Goal: Task Accomplishment & Management: Use online tool/utility

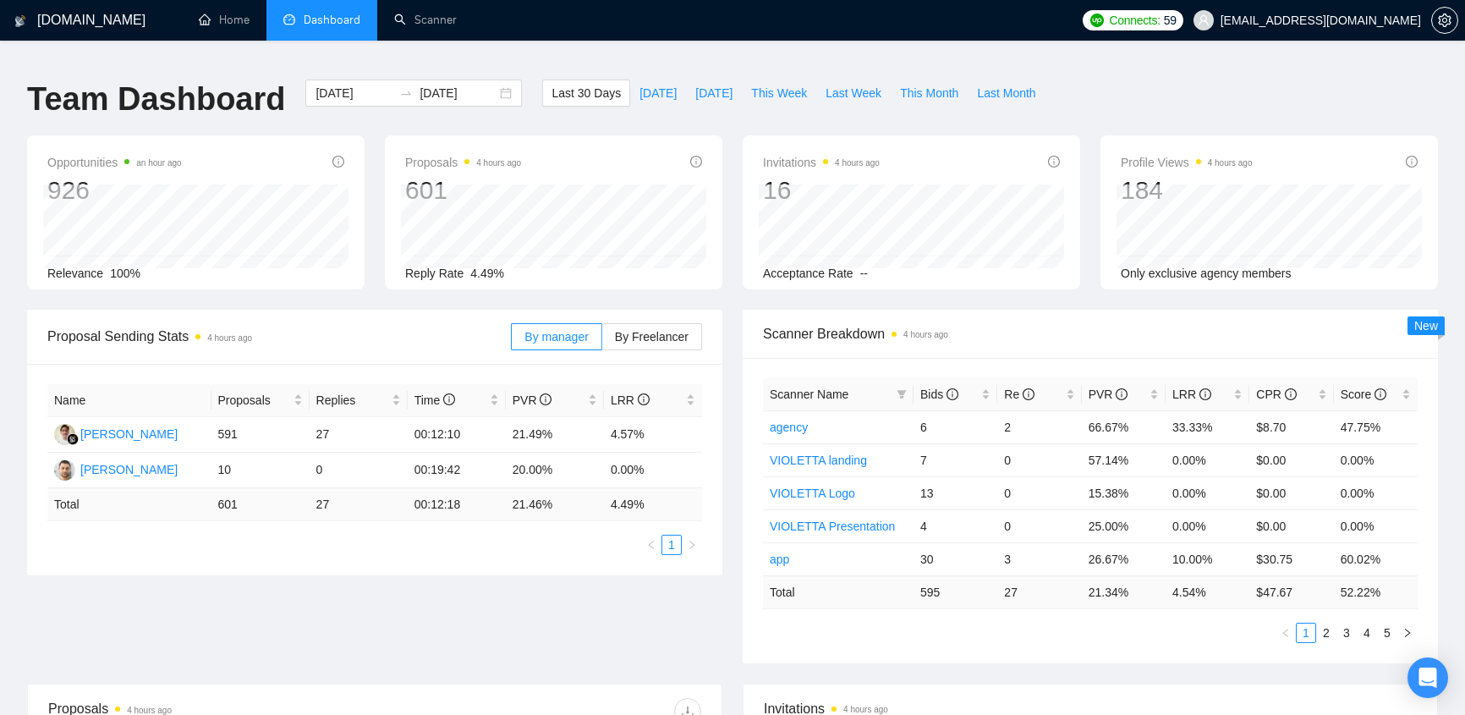
scroll to position [627, 0]
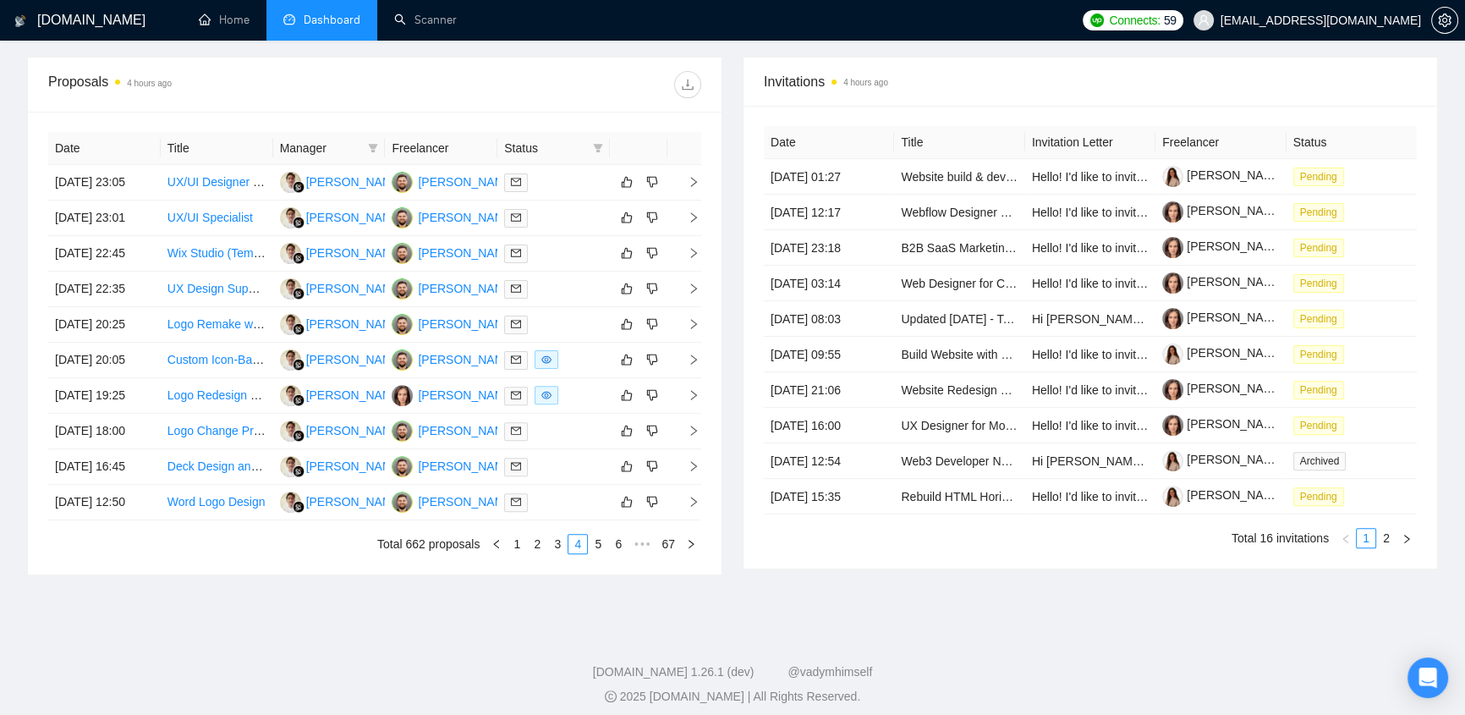
click at [1376, 20] on span "[EMAIL_ADDRESS][DOMAIN_NAME]" at bounding box center [1321, 20] width 200 height 0
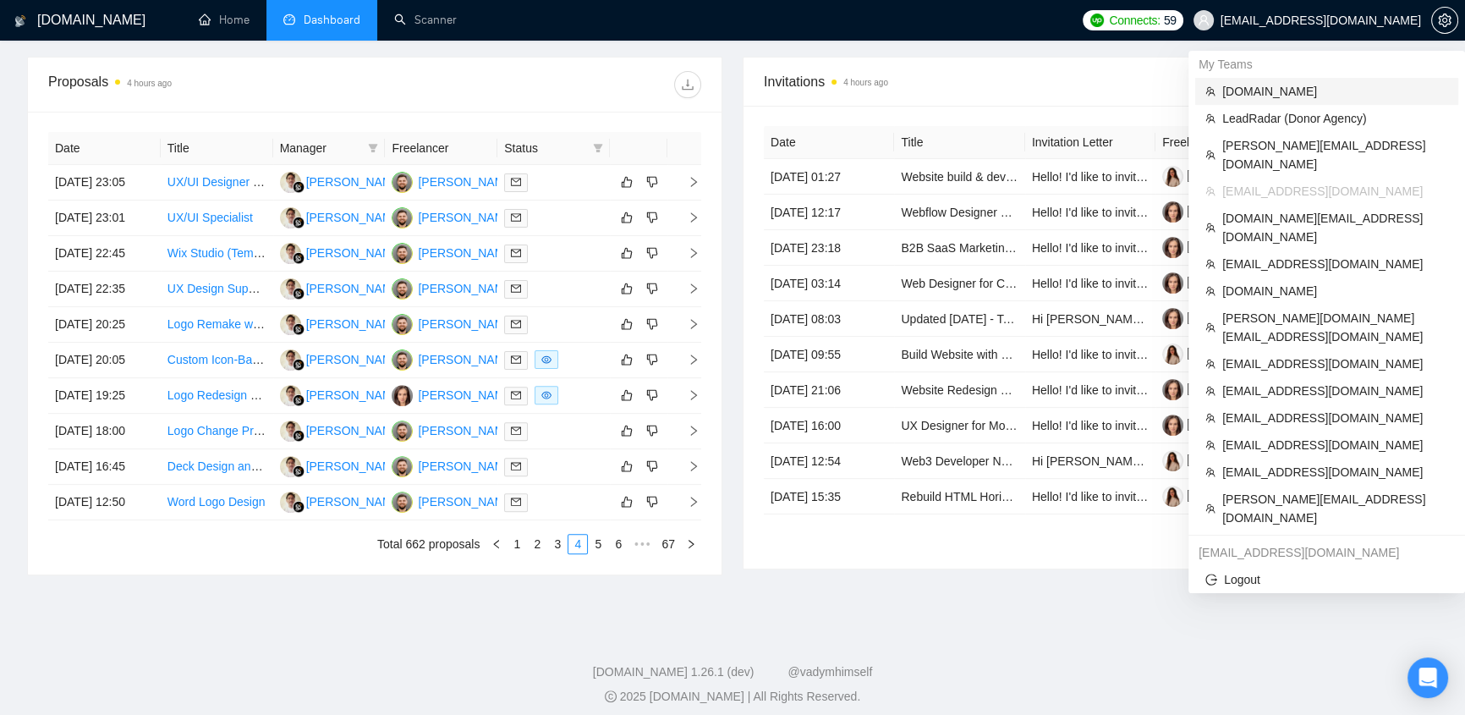
click at [1273, 90] on span "[DOMAIN_NAME]" at bounding box center [1335, 91] width 226 height 19
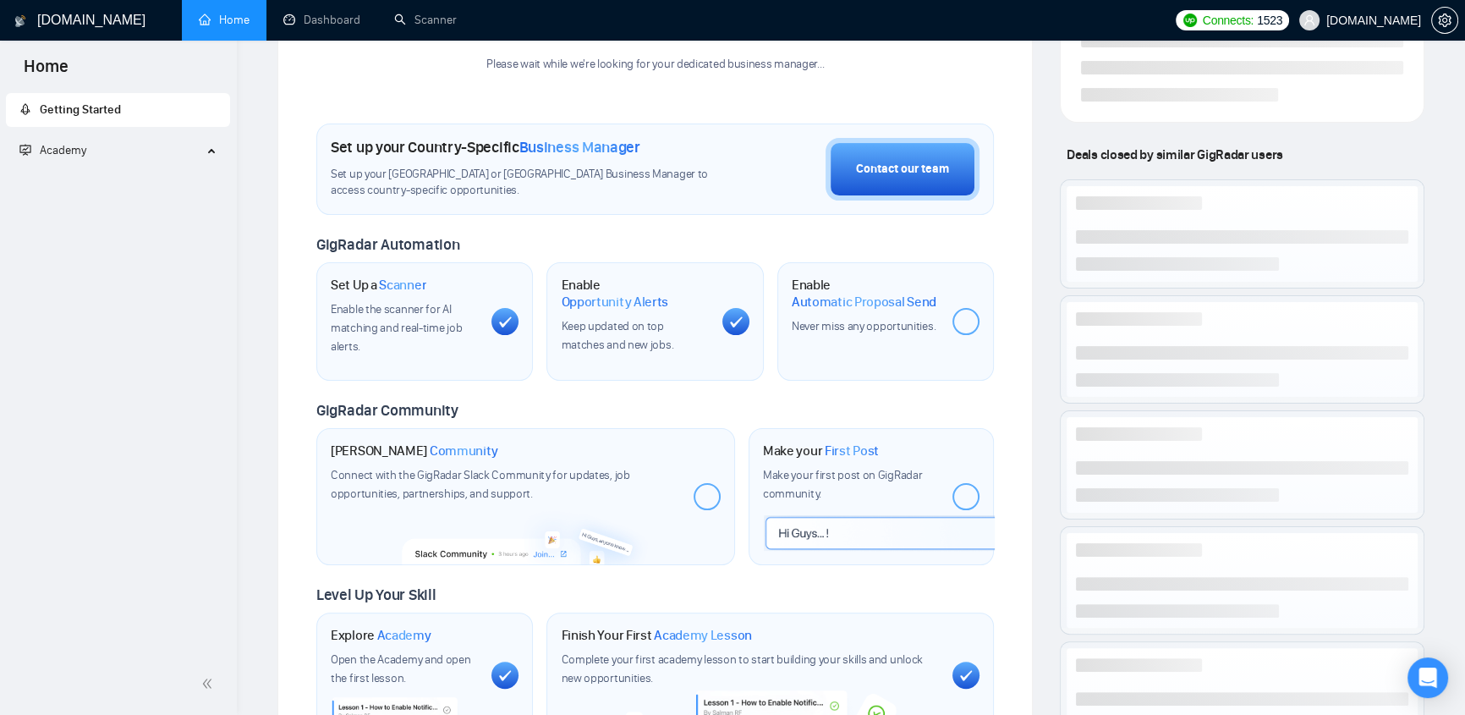
scroll to position [611, 0]
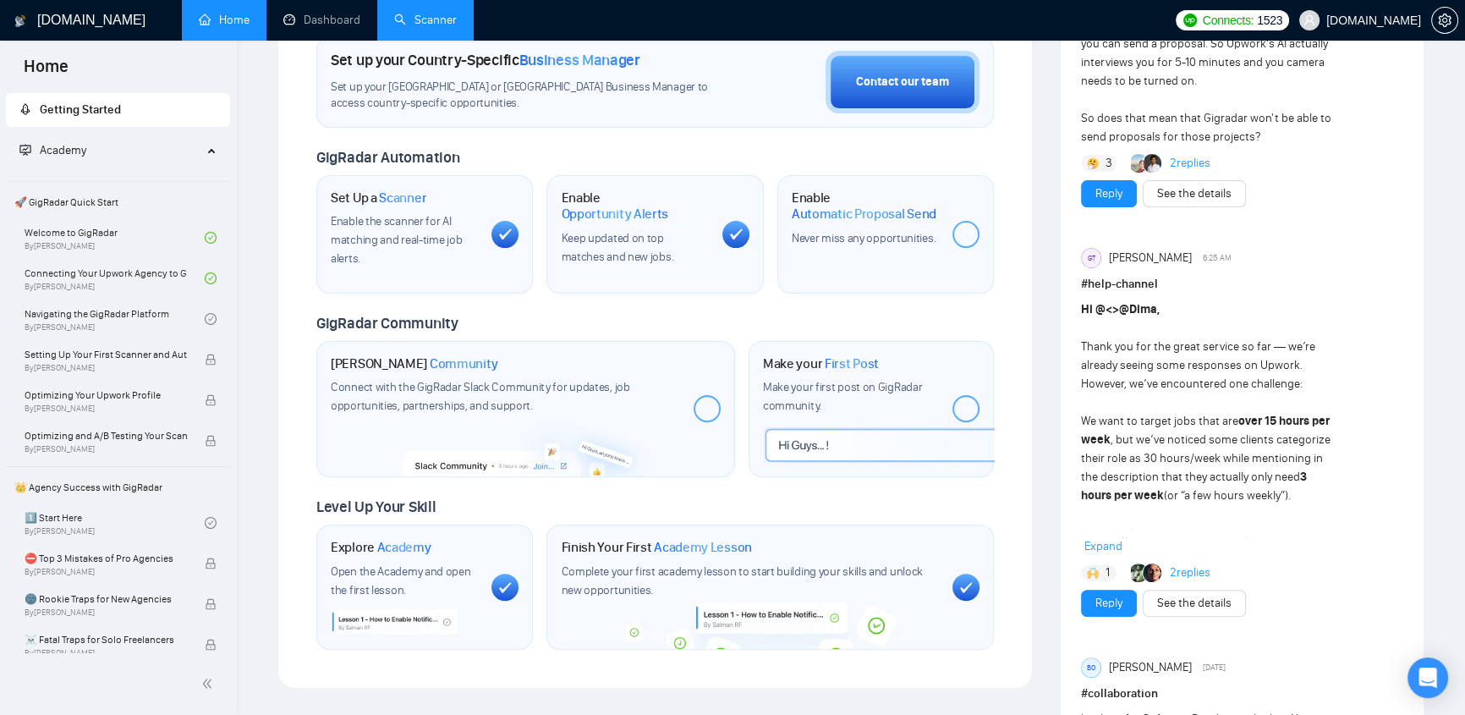
click at [433, 23] on link "Scanner" at bounding box center [425, 20] width 63 height 14
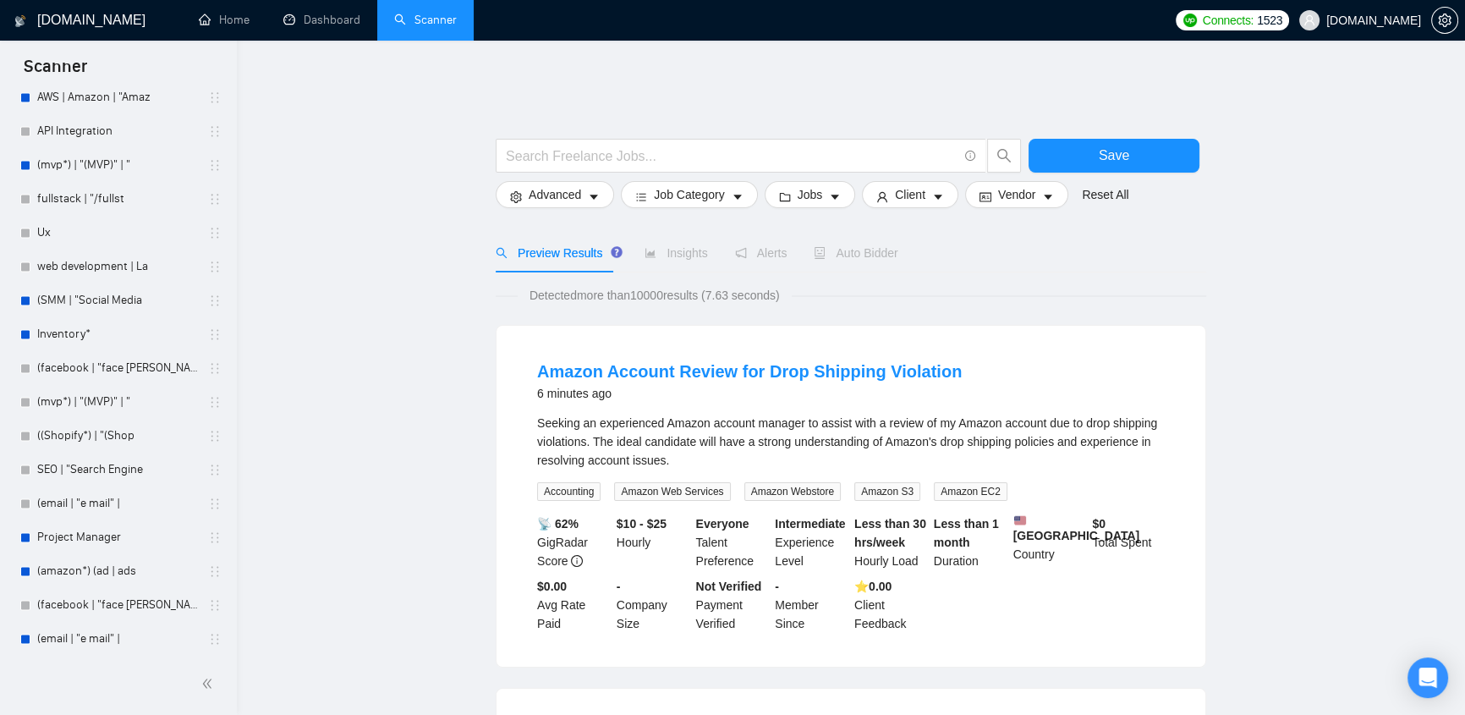
scroll to position [3768, 0]
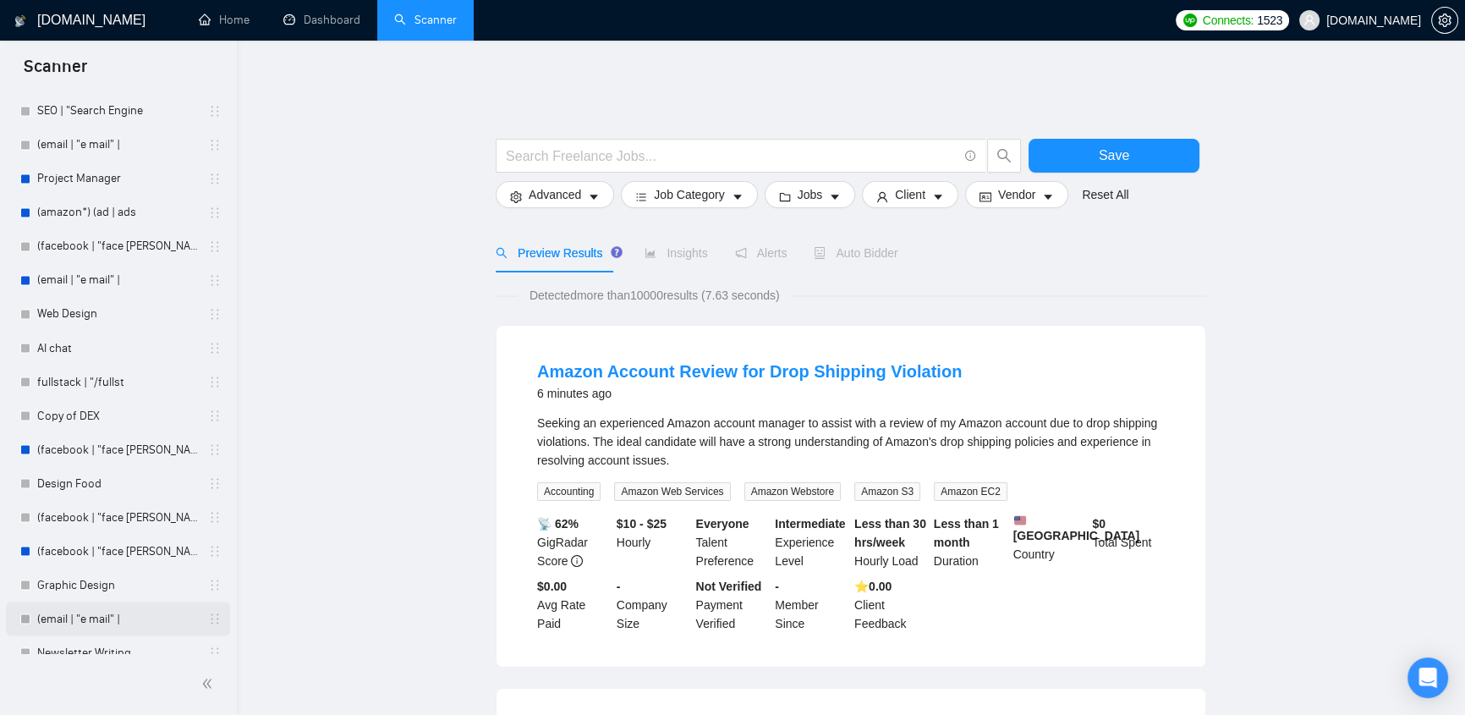
click at [91, 615] on link "(email | "e mail" |" at bounding box center [117, 618] width 161 height 34
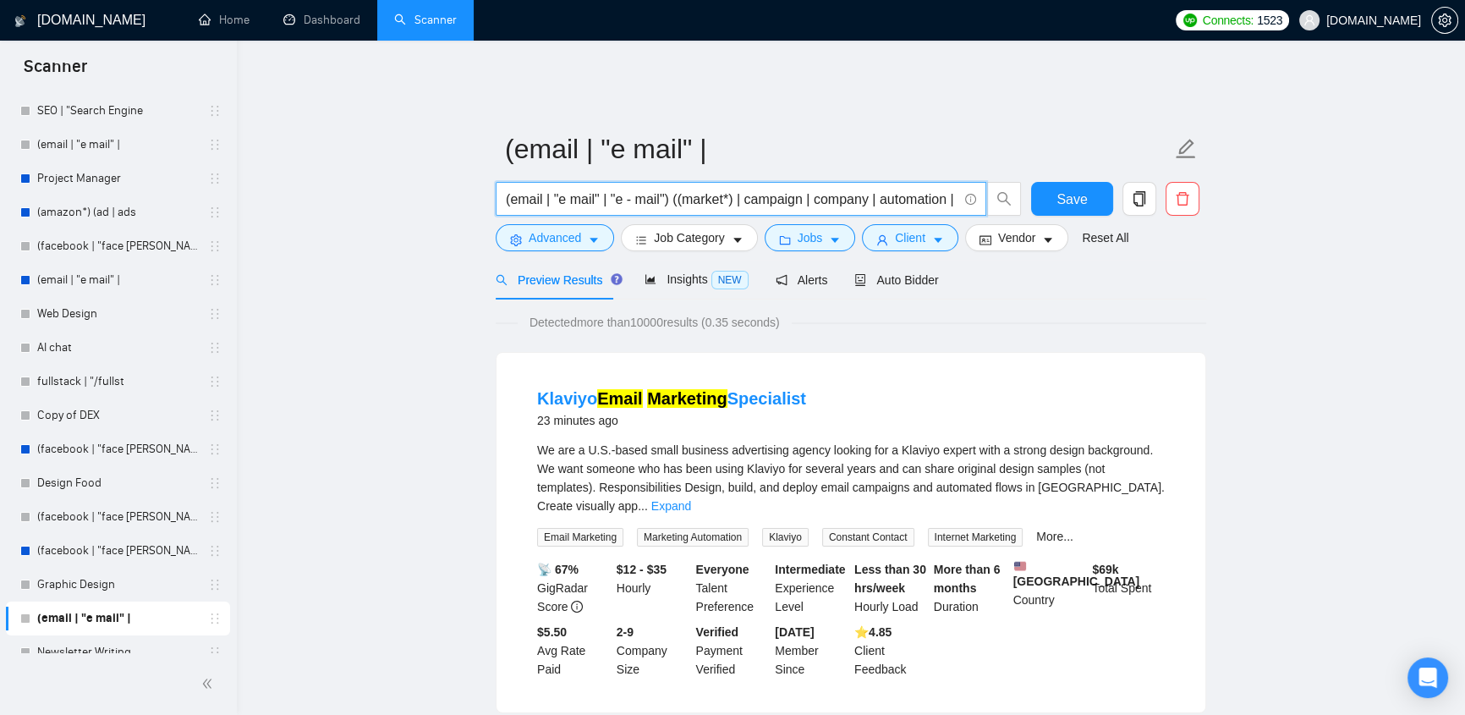
drag, startPoint x: 722, startPoint y: 185, endPoint x: 731, endPoint y: 188, distance: 8.8
click at [731, 189] on input "(email | "e mail" | "e - mail") ((market*) | campaign | company | automation | …" at bounding box center [732, 199] width 452 height 21
click at [727, 189] on input "(email | "e mail" | "e - mail") ((market*) | campaign | company | automation | …" at bounding box center [732, 199] width 452 height 21
click at [949, 189] on input "(email | "e mail" | "e - mail") ((market*) | campaign | company | automation | …" at bounding box center [732, 199] width 452 height 21
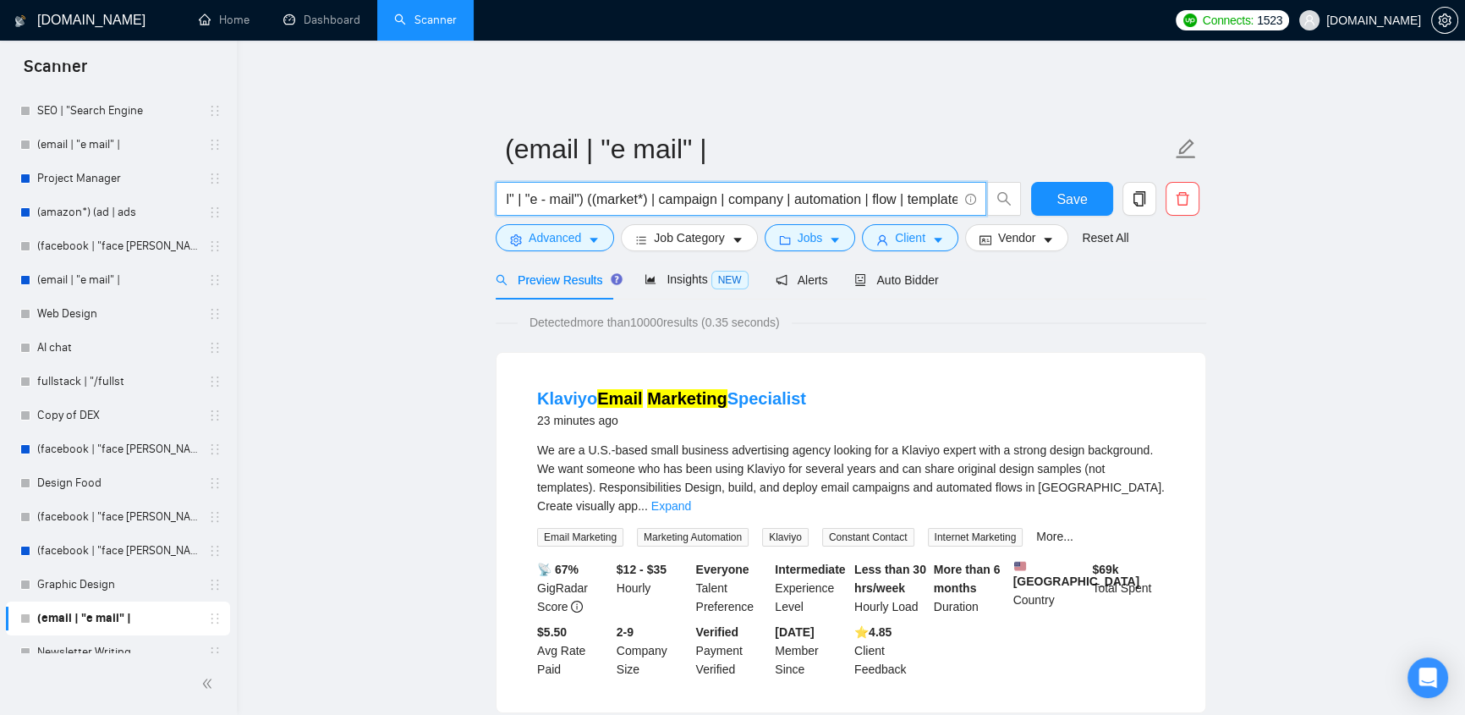
scroll to position [0, 111]
click at [854, 189] on input "(email | "e mail" | "e - mail") ((market*) | campaign | company | automation | …" at bounding box center [732, 199] width 452 height 21
click at [838, 189] on input "(email | "e mail" | "e - mail") ((market*) | campaign | company | automation | …" at bounding box center [732, 199] width 452 height 21
click at [612, 189] on input "(email | "e mail" | "e - mail") ((market*) | campaign | company | automation | …" at bounding box center [732, 199] width 452 height 21
click at [560, 192] on input "(email | "e mail" | "e - mail") ((market*) | campaign | company | automation | …" at bounding box center [732, 199] width 452 height 21
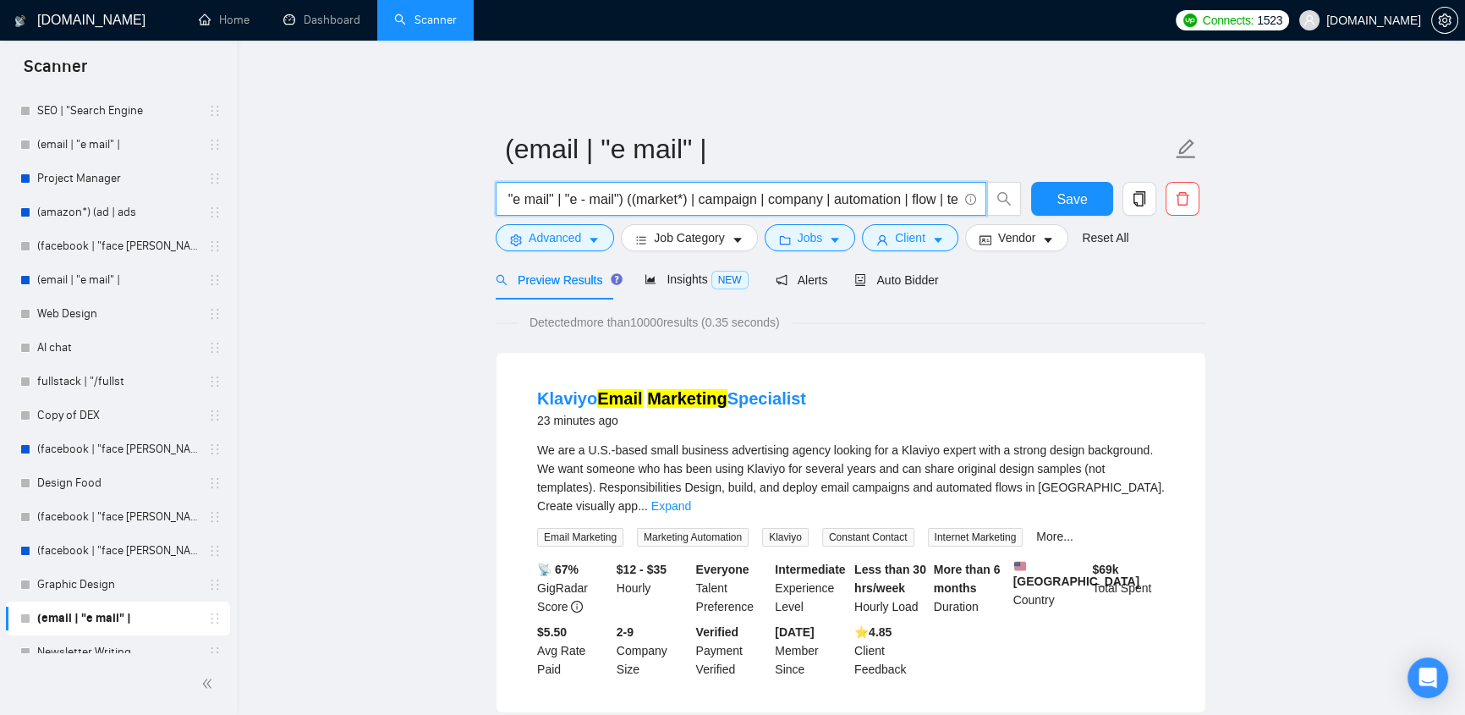
scroll to position [0, 0]
drag, startPoint x: 667, startPoint y: 190, endPoint x: 585, endPoint y: 180, distance: 81.8
click at [667, 189] on input "(email | "e mail" | "e - mail") ((market*) | campaign | company | automation | …" at bounding box center [732, 199] width 452 height 21
click at [507, 189] on input "(email | "e mail" | "e - mail") ((market*) | campaign | company | automation | …" at bounding box center [732, 199] width 452 height 21
click at [1182, 260] on div "Preview Results Insights NEW Alerts Auto Bidder" at bounding box center [851, 280] width 711 height 40
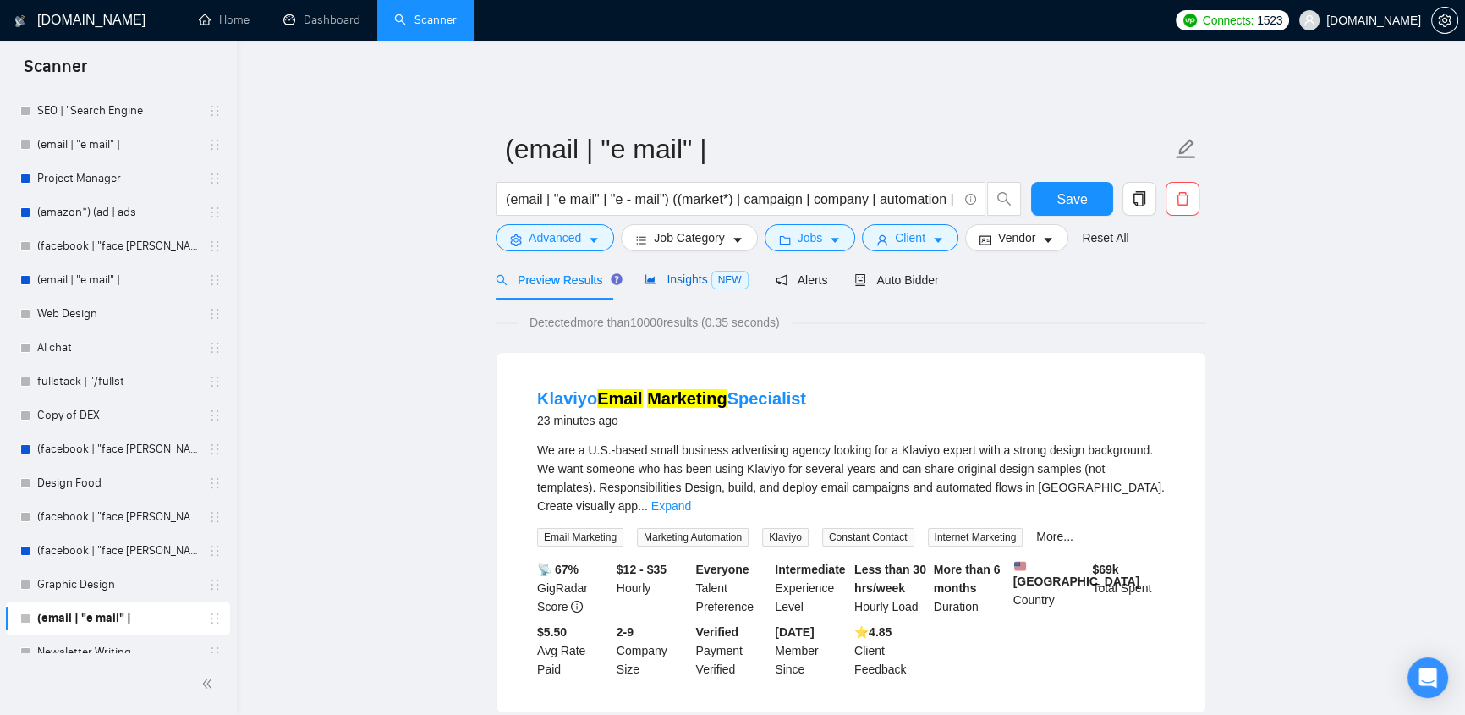
click at [662, 272] on span "Insights NEW" at bounding box center [696, 279] width 103 height 14
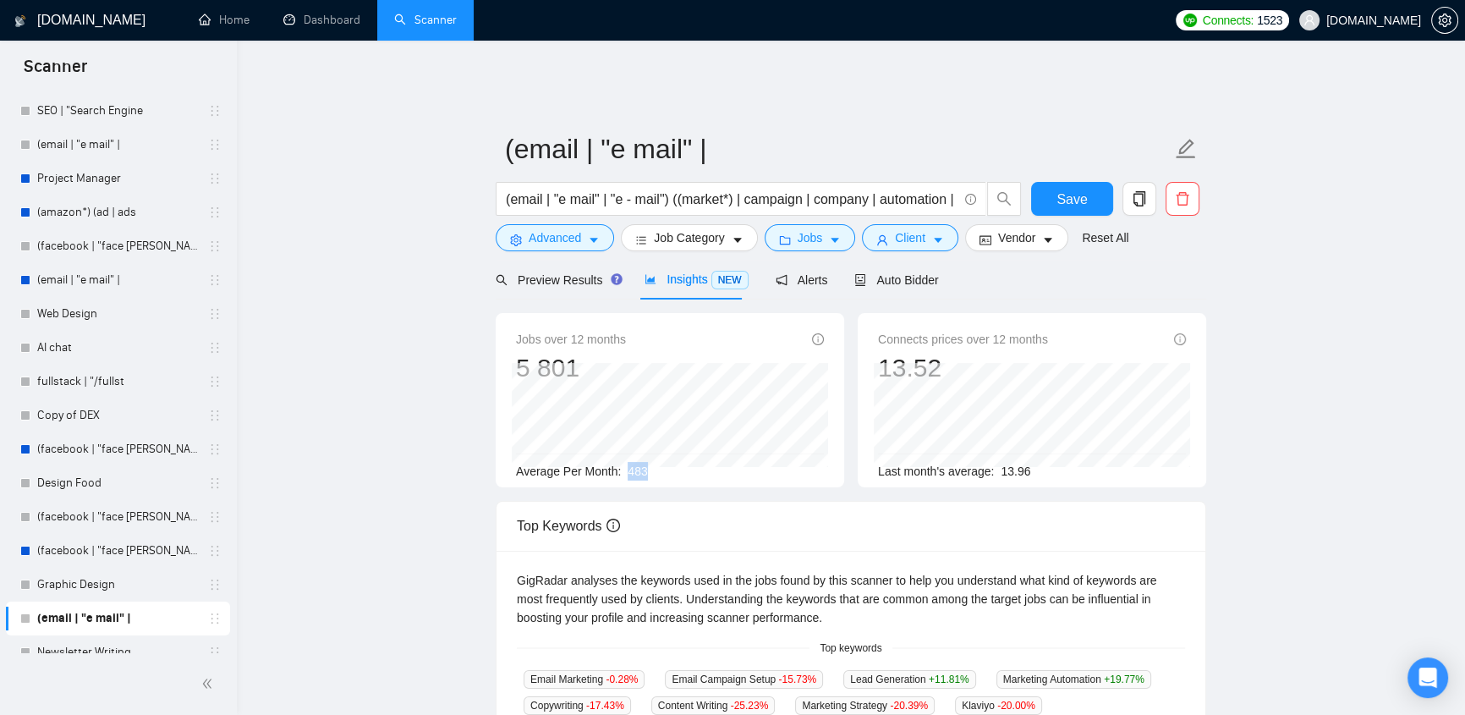
drag, startPoint x: 661, startPoint y: 451, endPoint x: 627, endPoint y: 457, distance: 34.4
click at [627, 462] on div "Average Per Month: 483" at bounding box center [670, 471] width 308 height 19
click at [645, 462] on div "Average Per Month: 483" at bounding box center [670, 471] width 308 height 19
drag, startPoint x: 645, startPoint y: 458, endPoint x: 626, endPoint y: 465, distance: 20.1
click at [629, 468] on div "Average Per Month: 483" at bounding box center [670, 471] width 308 height 19
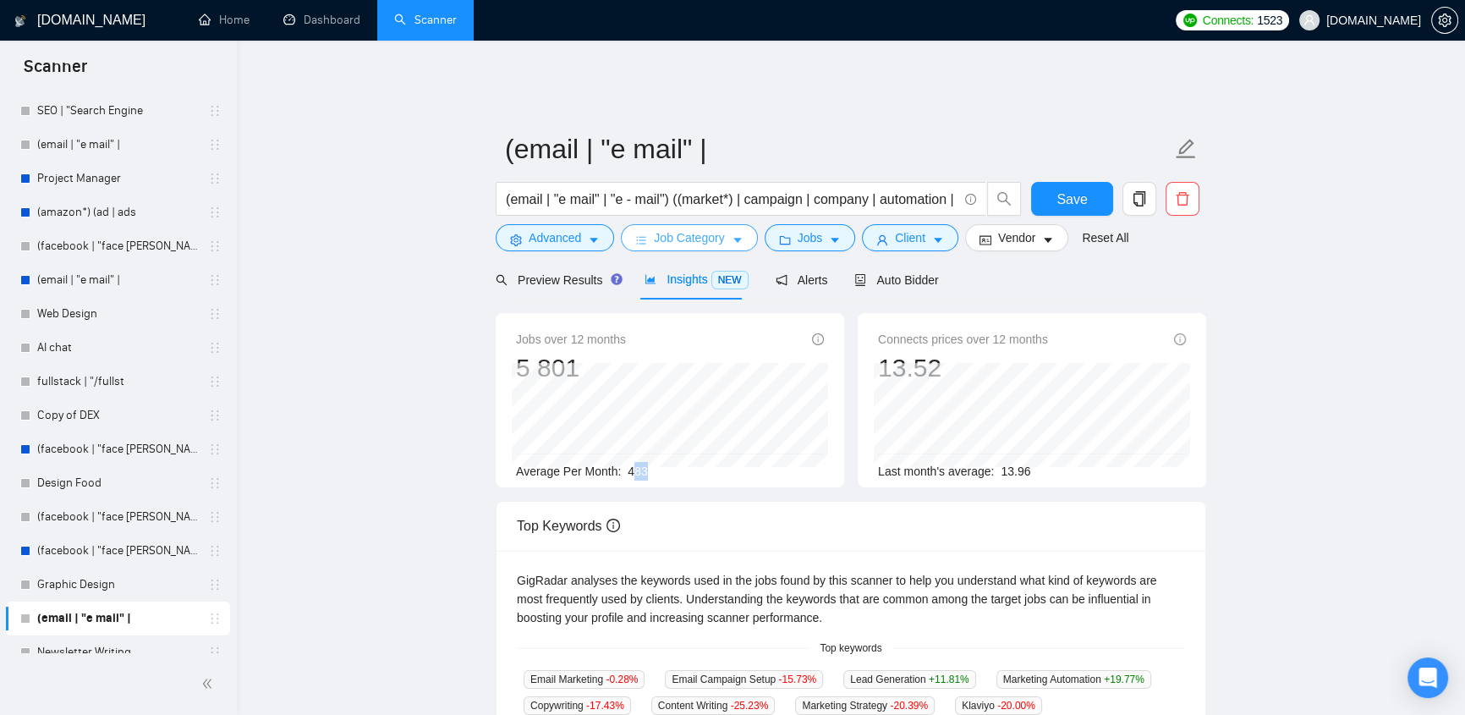
click at [721, 232] on button "Job Category" at bounding box center [689, 237] width 136 height 27
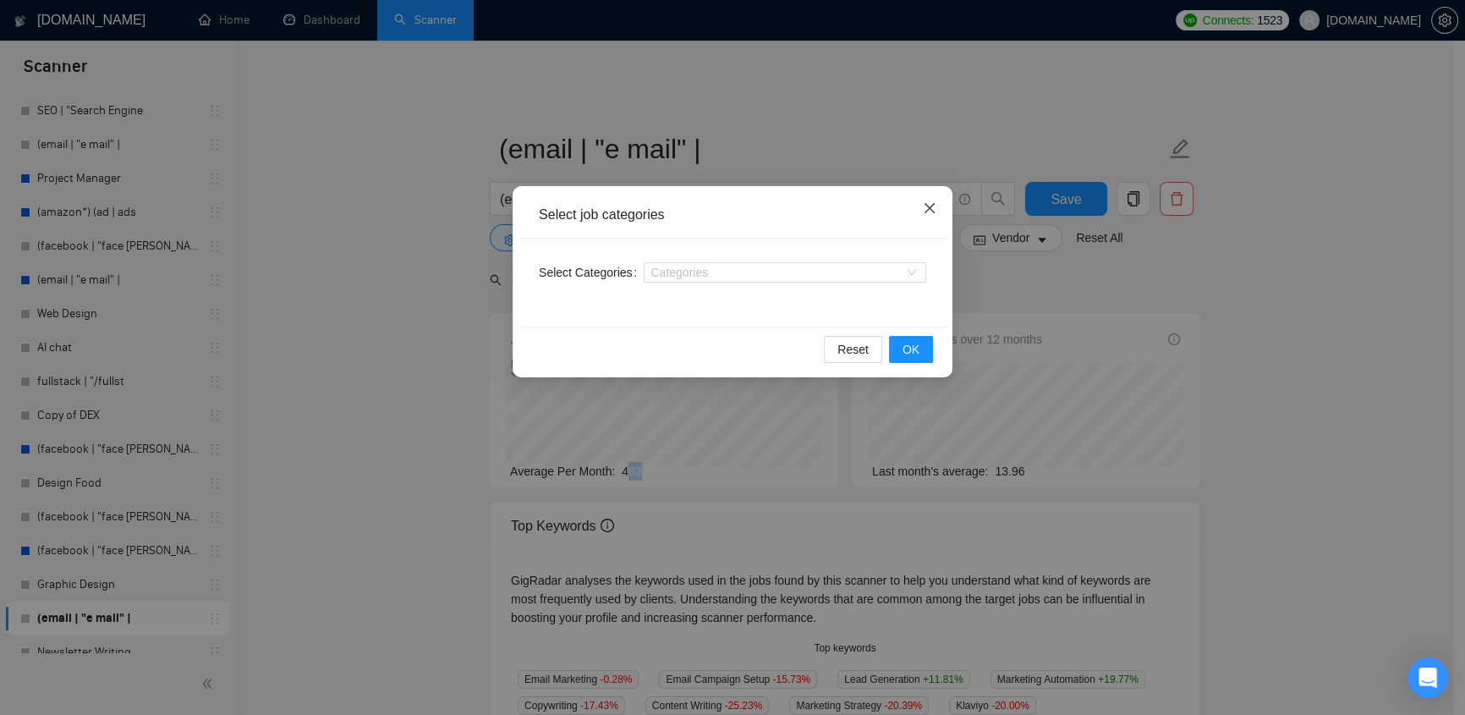
click at [931, 219] on span "Close" at bounding box center [930, 209] width 46 height 46
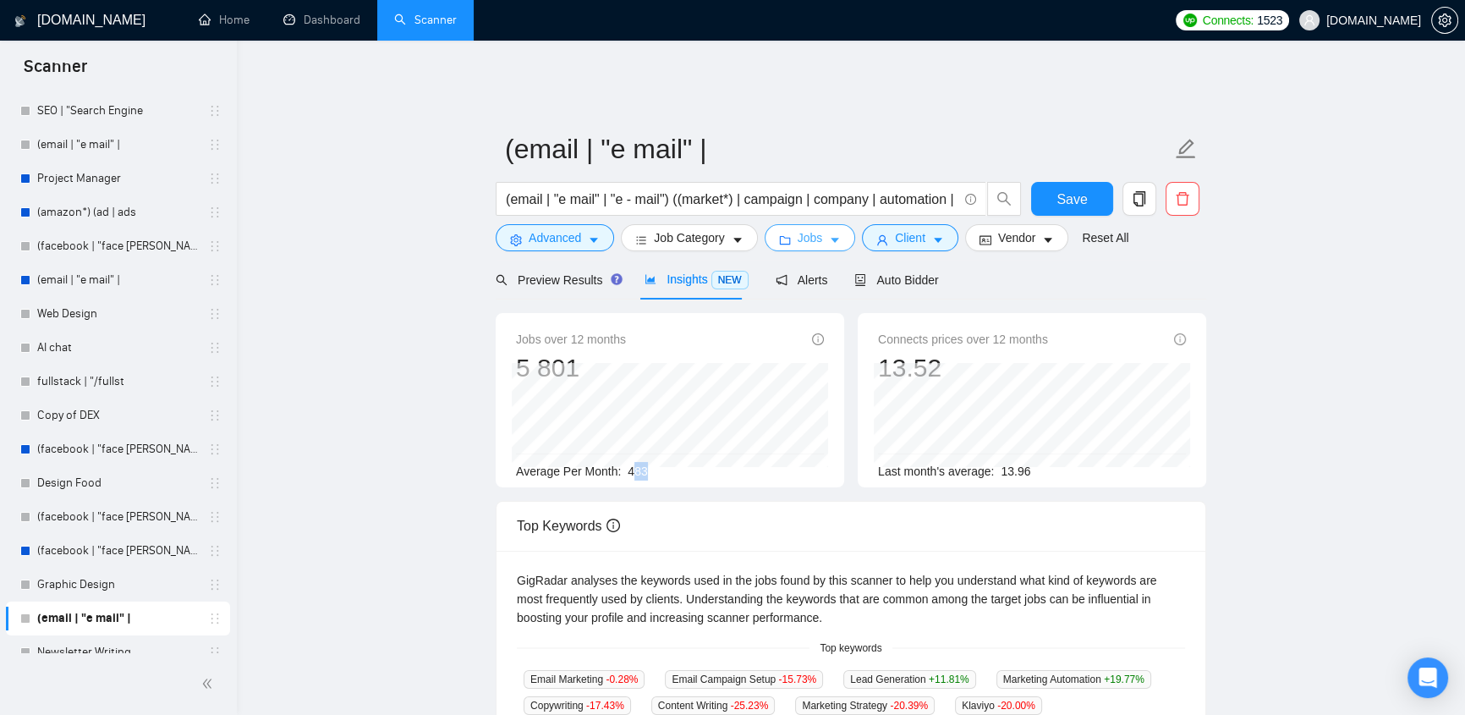
click at [800, 228] on span "Jobs" at bounding box center [810, 237] width 25 height 19
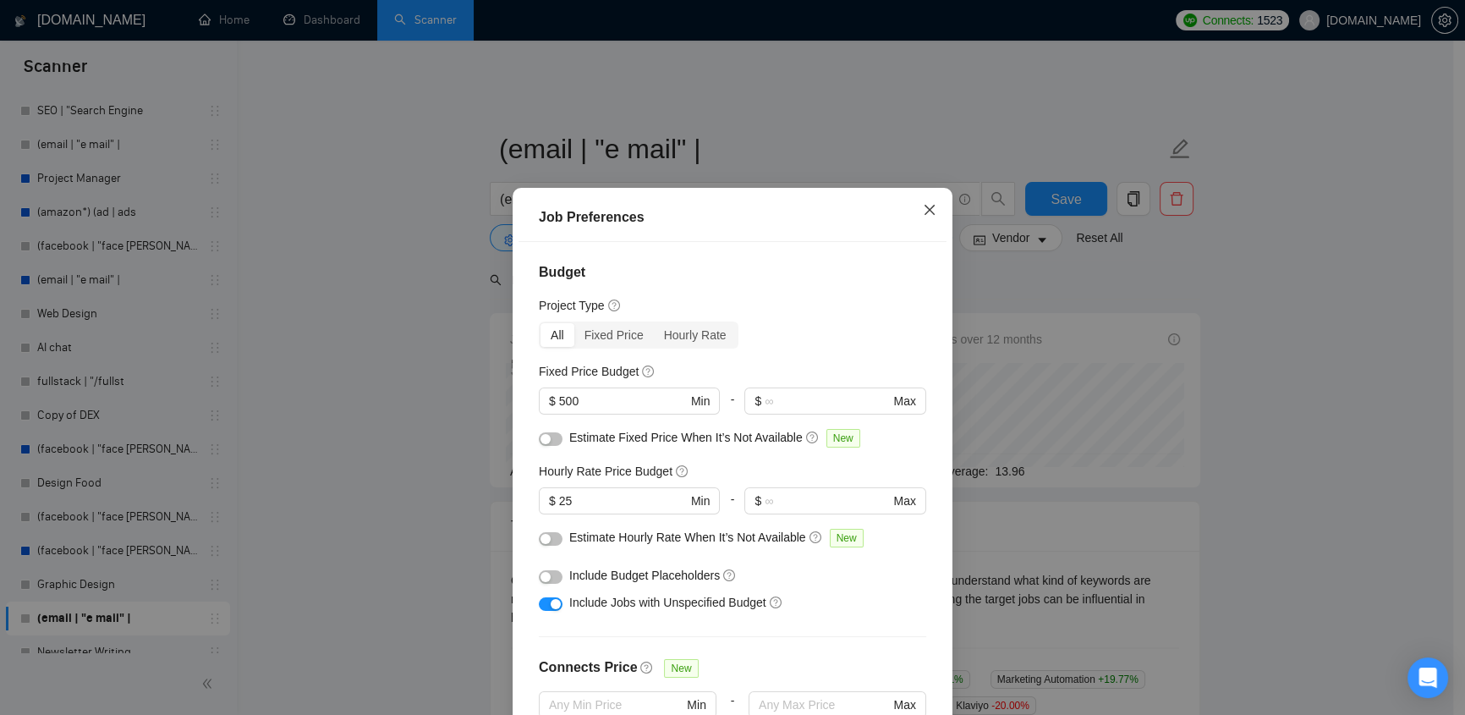
click at [931, 212] on span "Close" at bounding box center [930, 211] width 46 height 46
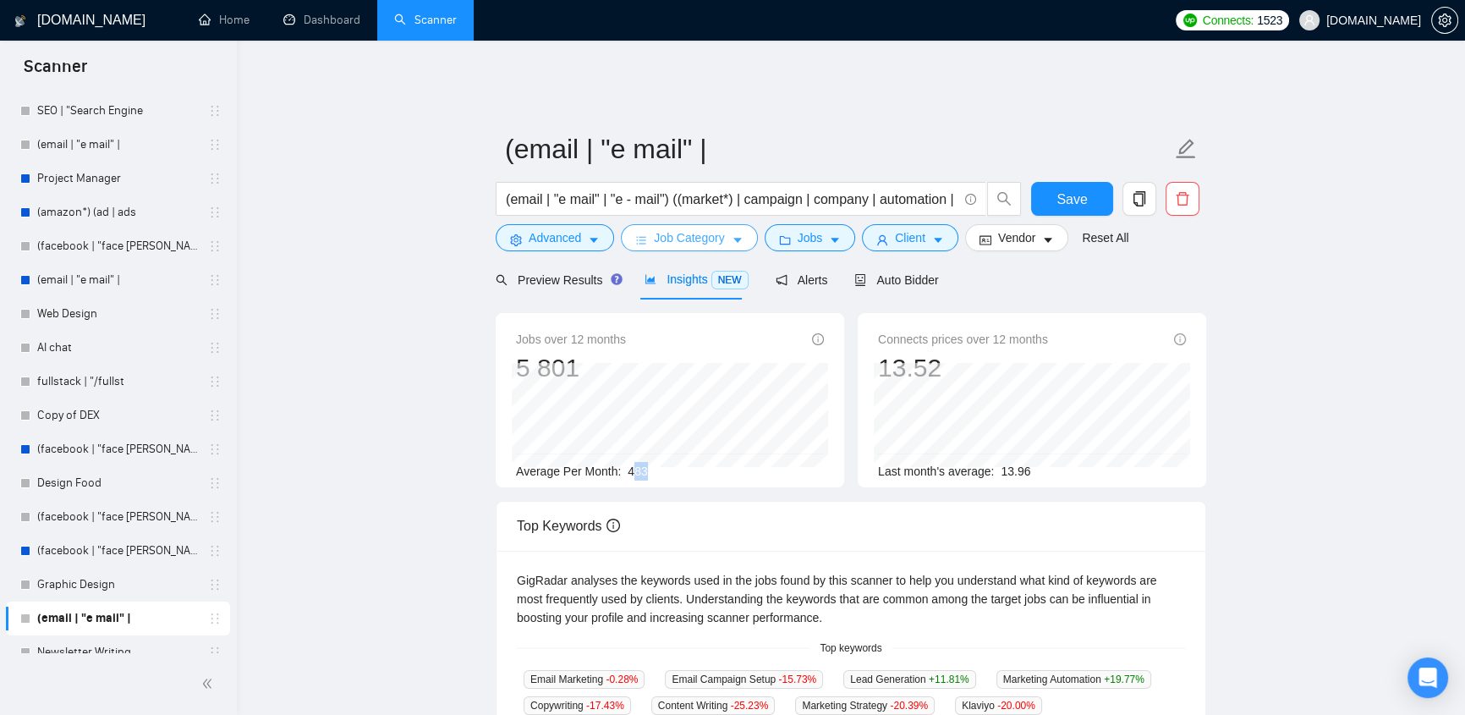
click at [688, 228] on span "Job Category" at bounding box center [689, 237] width 70 height 19
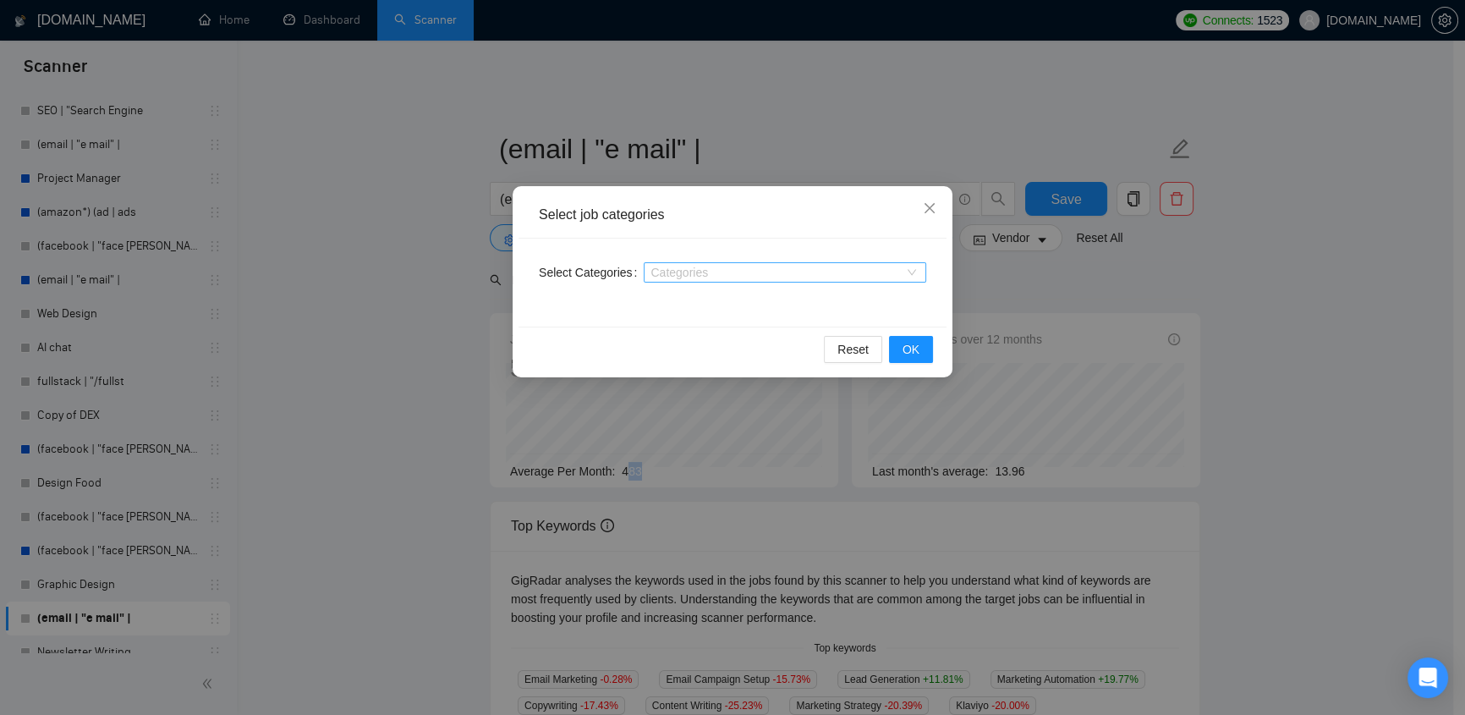
click at [694, 269] on div at bounding box center [776, 273] width 257 height 14
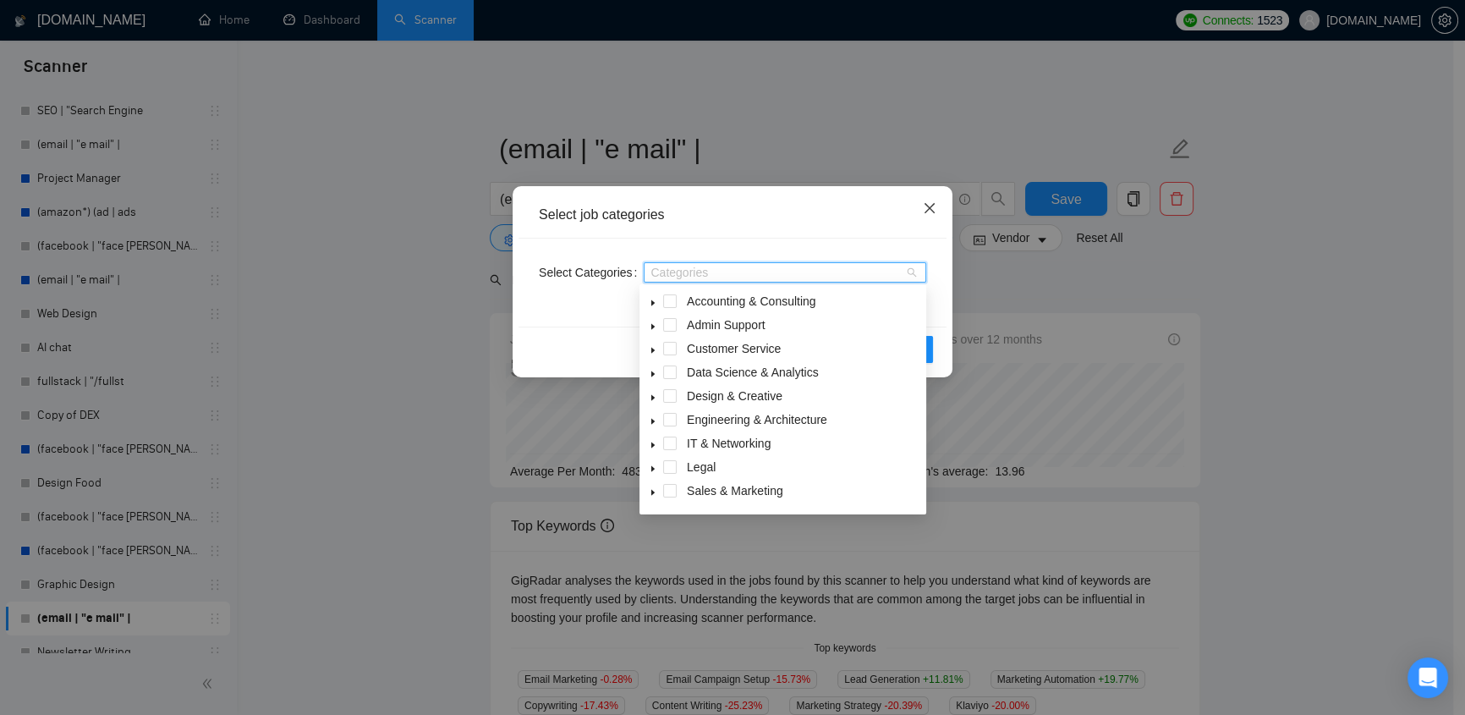
click at [937, 209] on span "Close" at bounding box center [930, 209] width 46 height 46
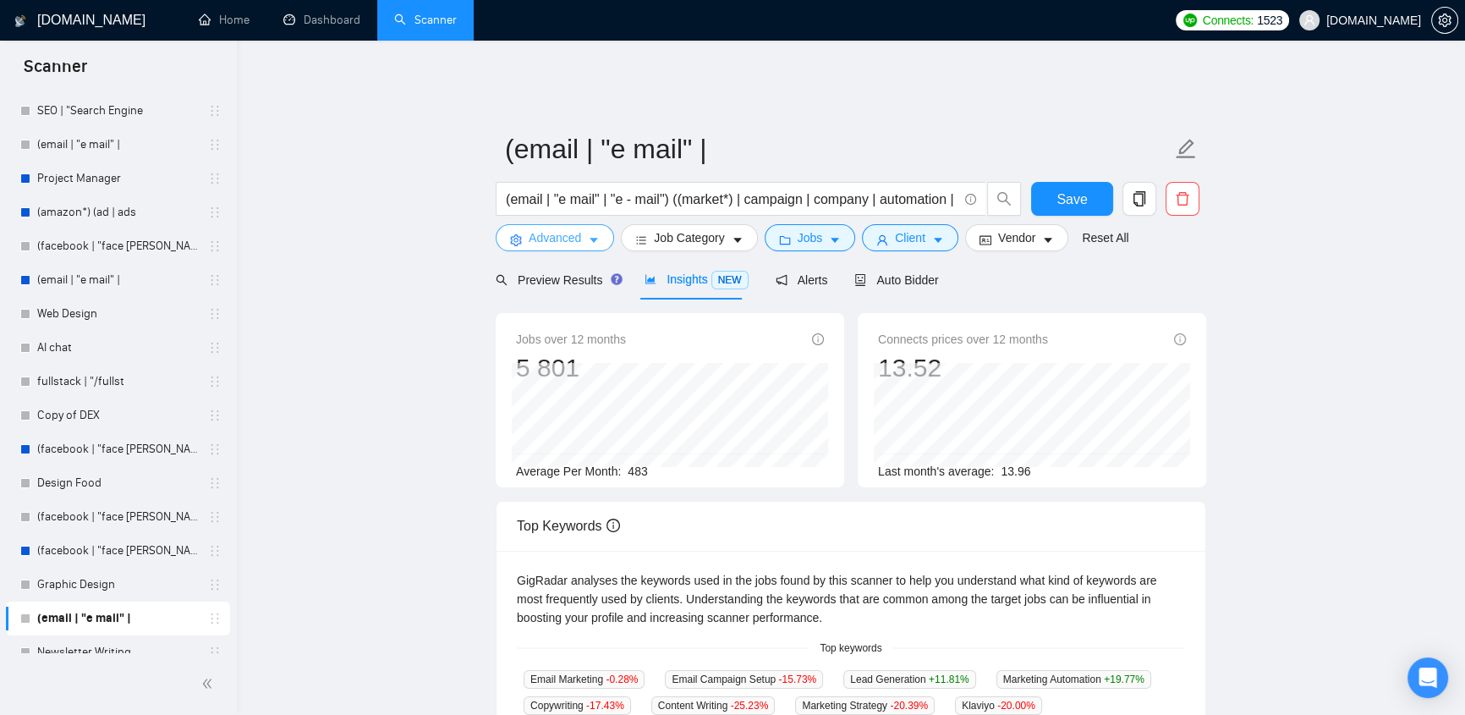
click at [578, 232] on span "Advanced" at bounding box center [555, 237] width 52 height 19
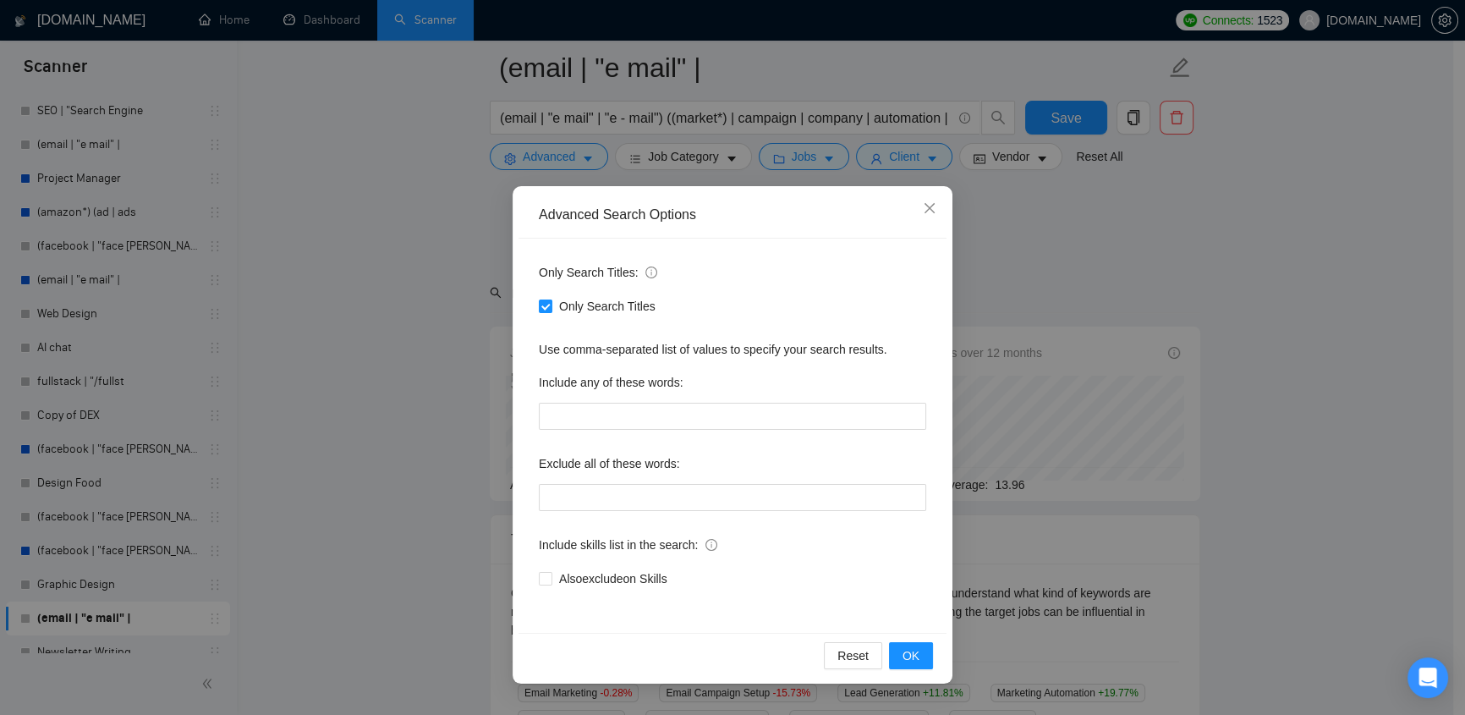
scroll to position [178, 0]
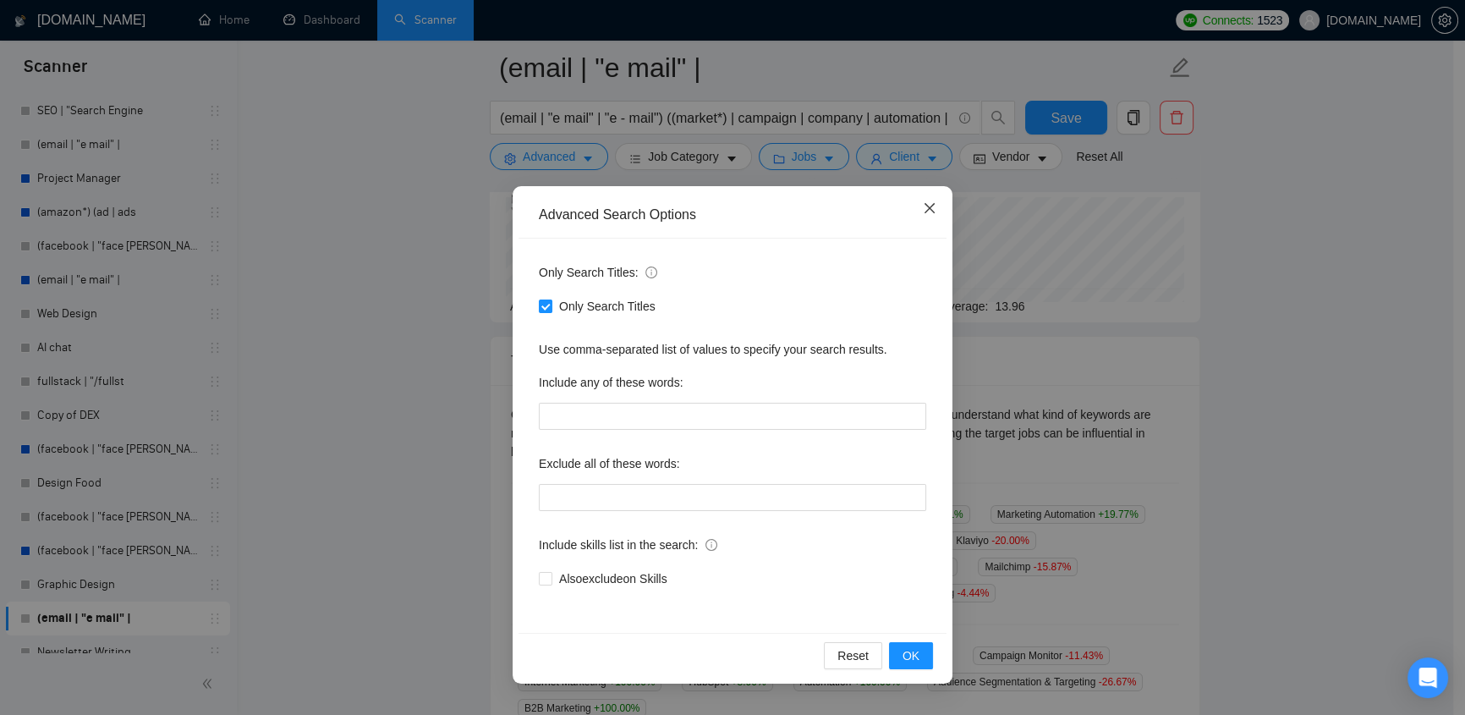
click at [927, 220] on span "Close" at bounding box center [930, 209] width 46 height 46
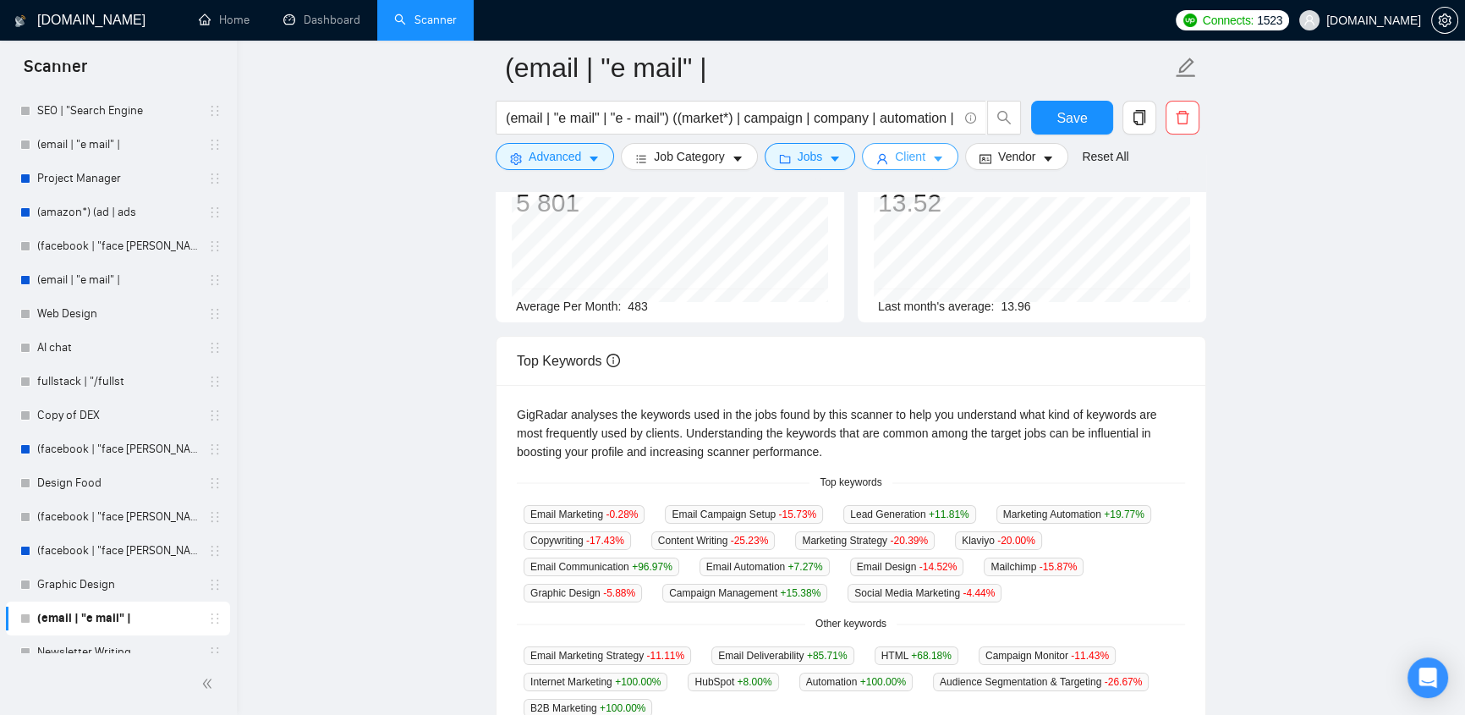
click at [915, 160] on span "Client" at bounding box center [910, 156] width 30 height 19
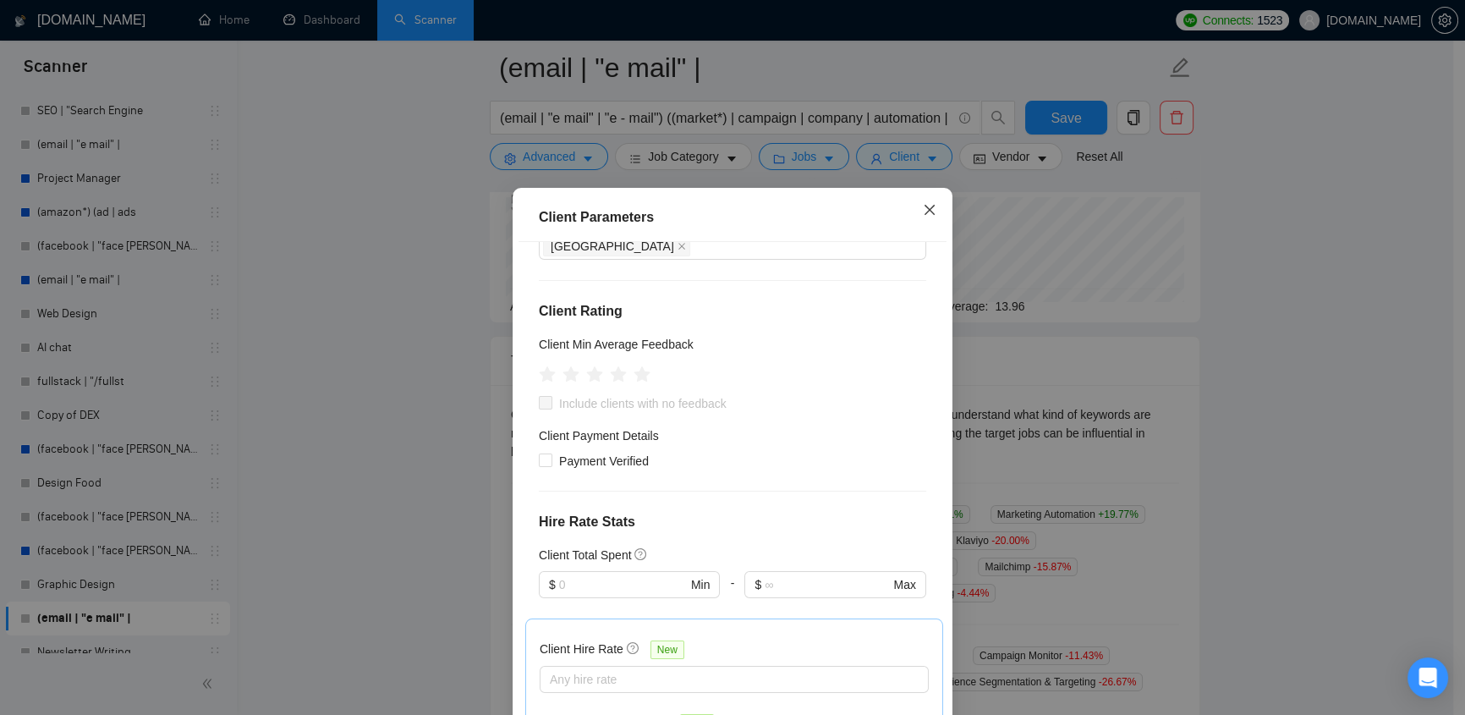
click at [923, 212] on icon "close" at bounding box center [930, 210] width 14 height 14
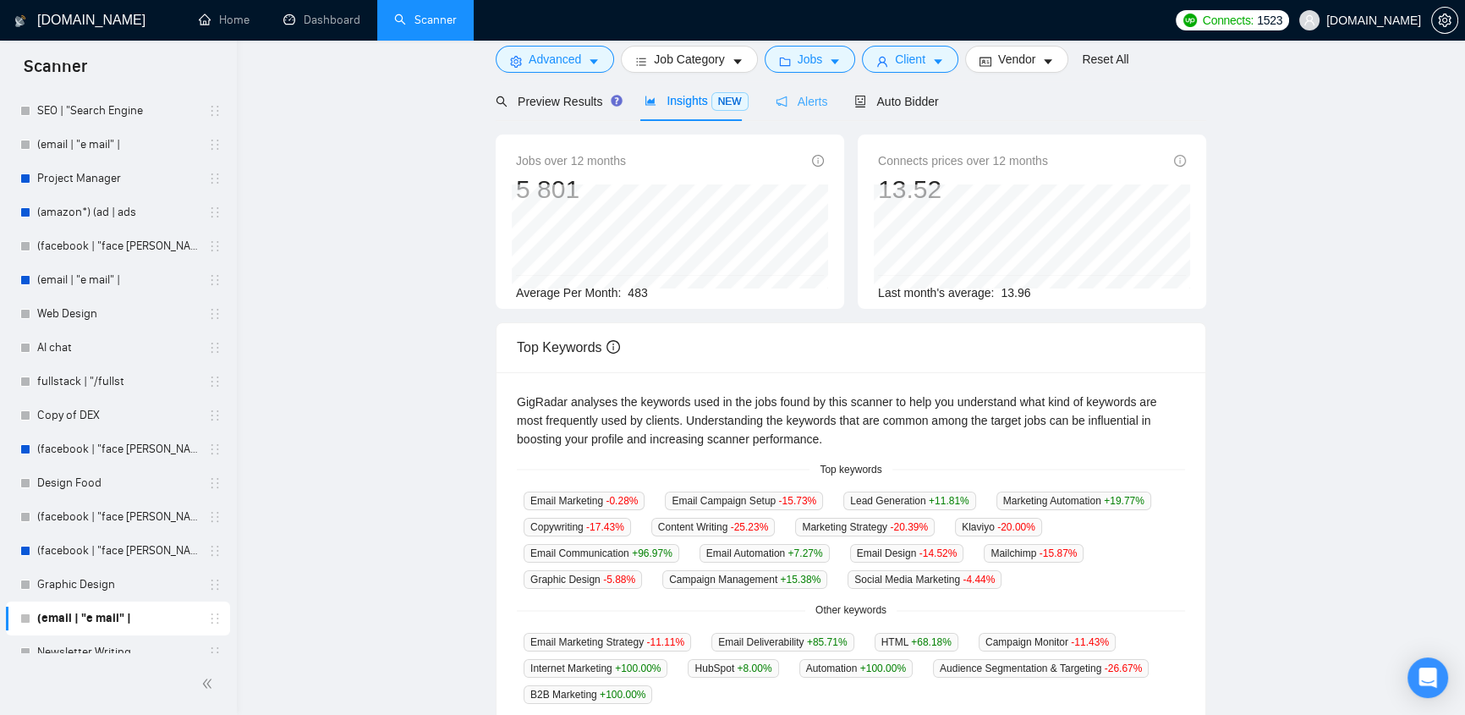
scroll to position [0, 0]
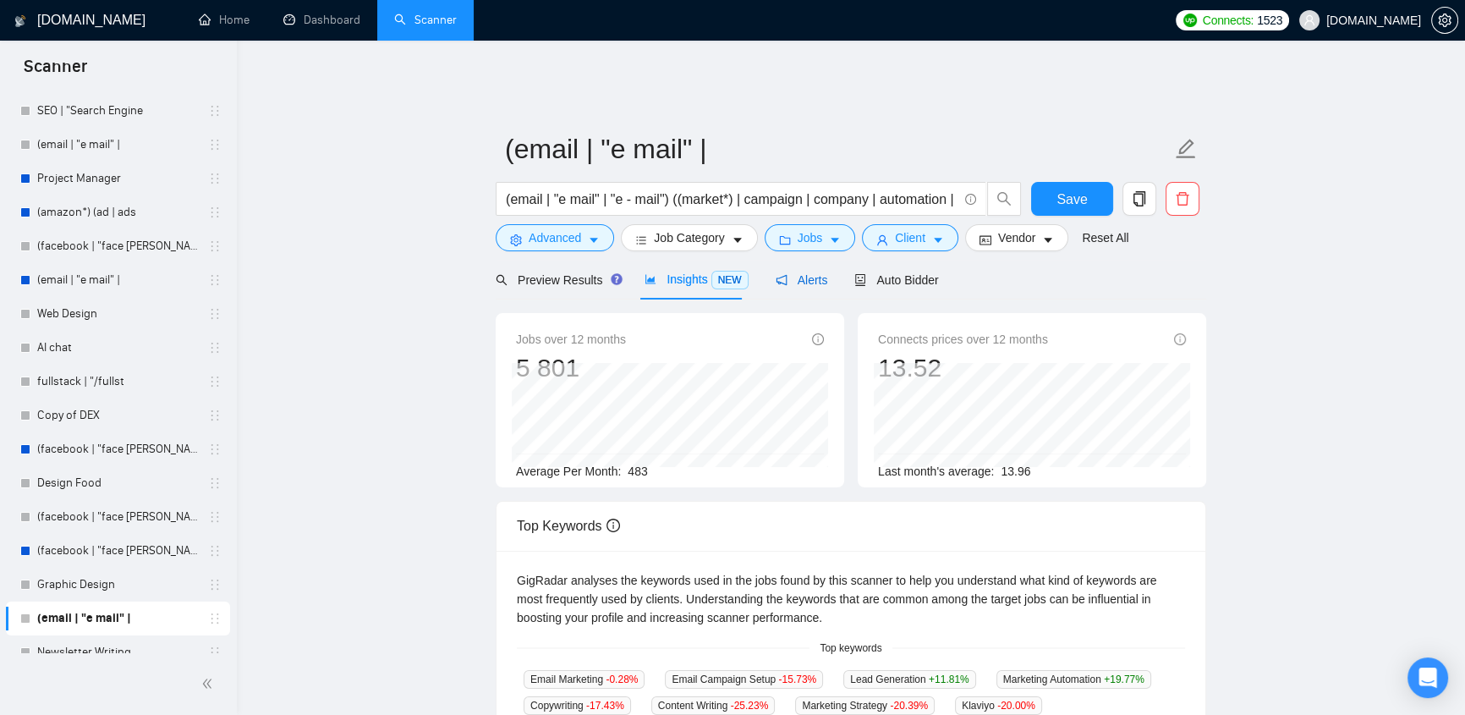
click at [798, 273] on span "Alerts" at bounding box center [802, 280] width 52 height 14
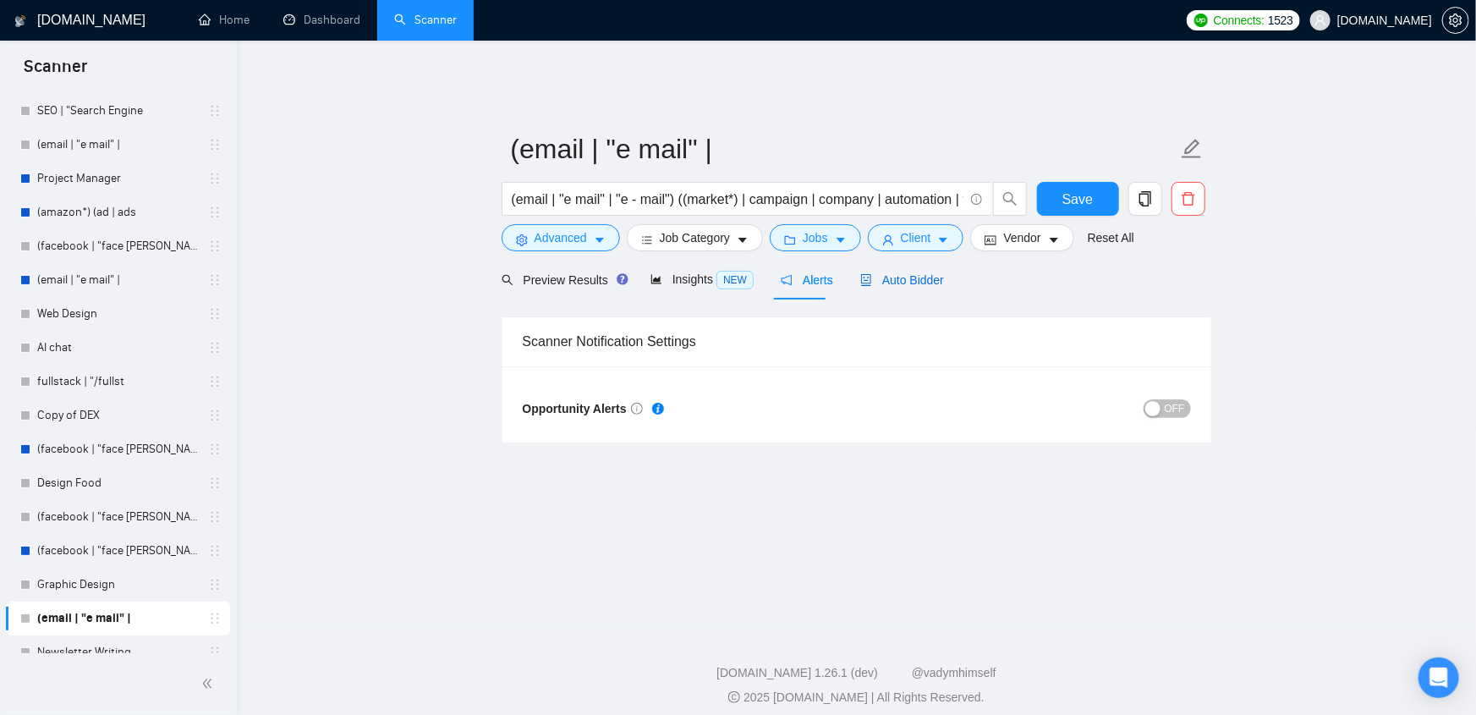
click at [890, 273] on span "Auto Bidder" at bounding box center [902, 280] width 84 height 14
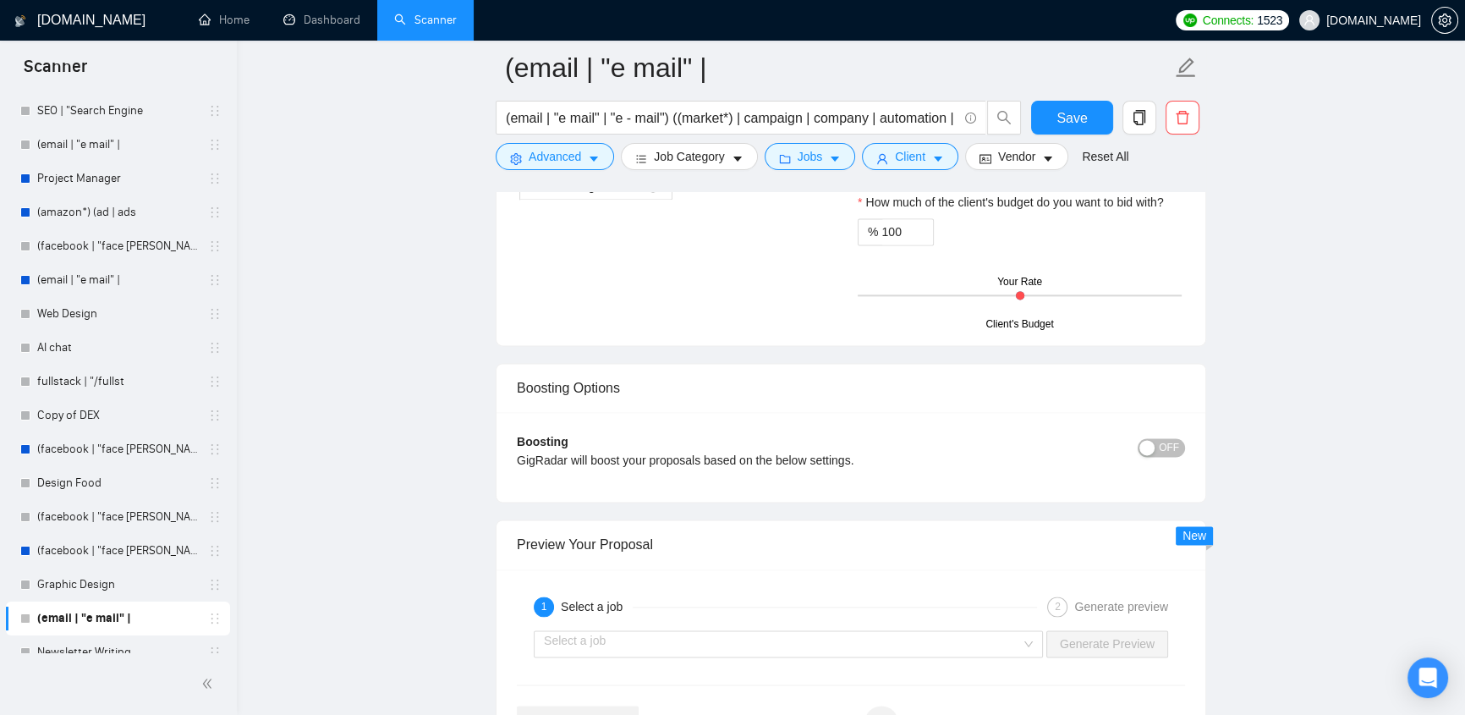
scroll to position [3050, 0]
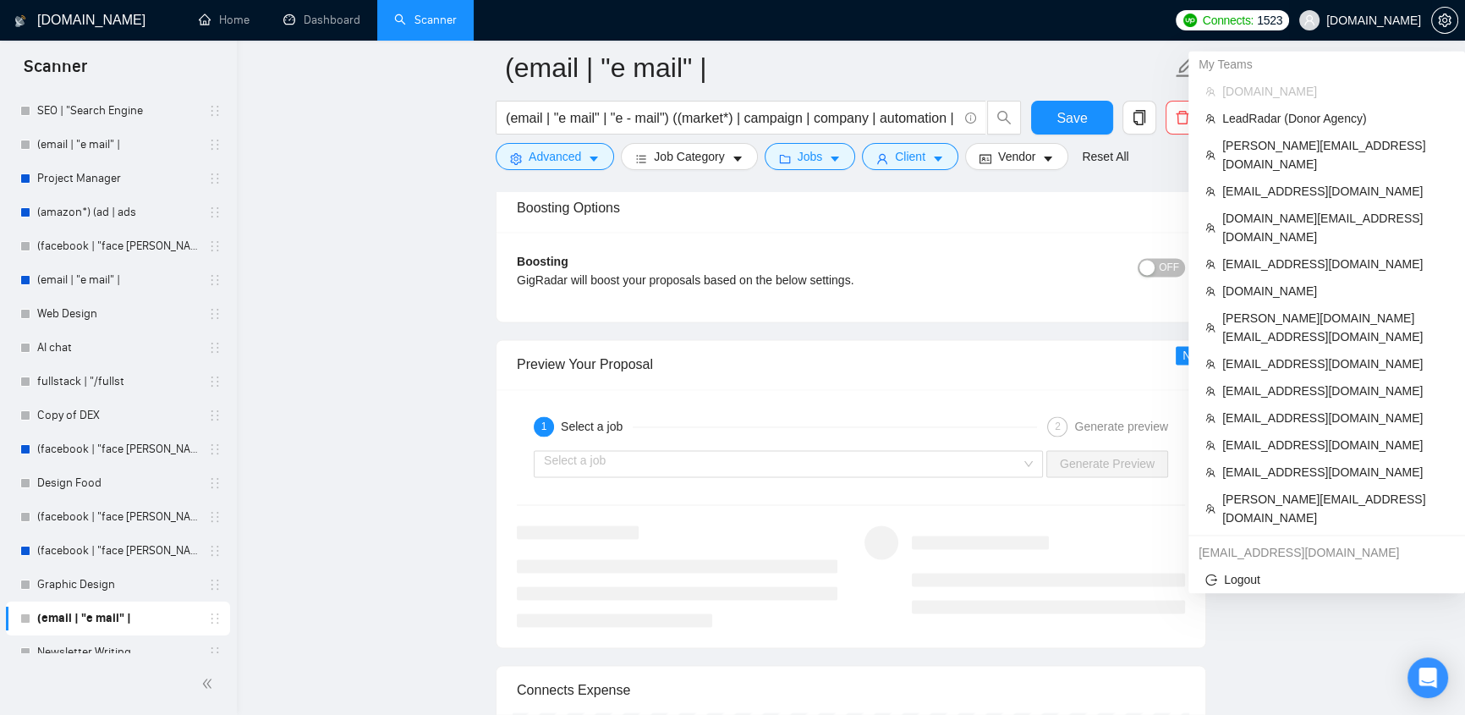
click at [1381, 20] on span "[DOMAIN_NAME]" at bounding box center [1373, 20] width 95 height 0
click at [1300, 182] on span "[EMAIL_ADDRESS][DOMAIN_NAME]" at bounding box center [1335, 191] width 226 height 19
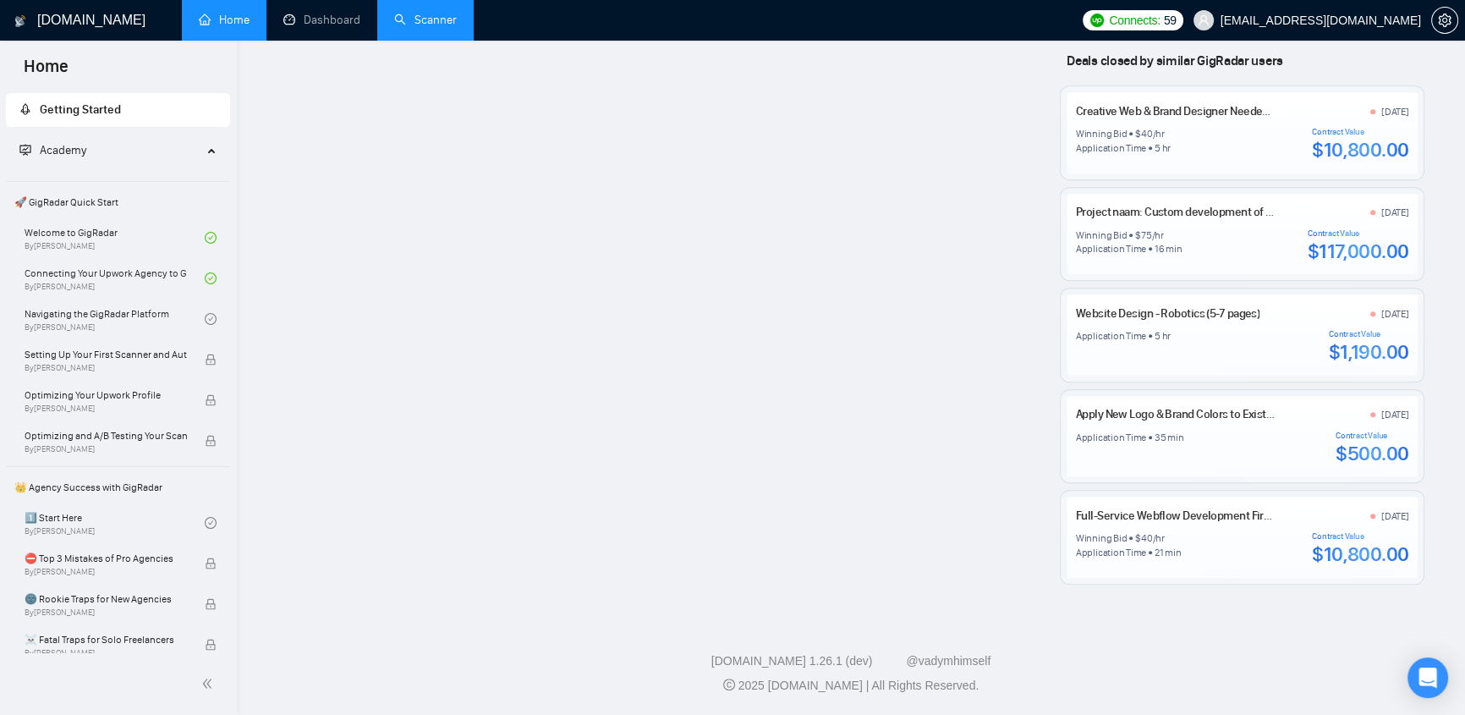
scroll to position [1690, 0]
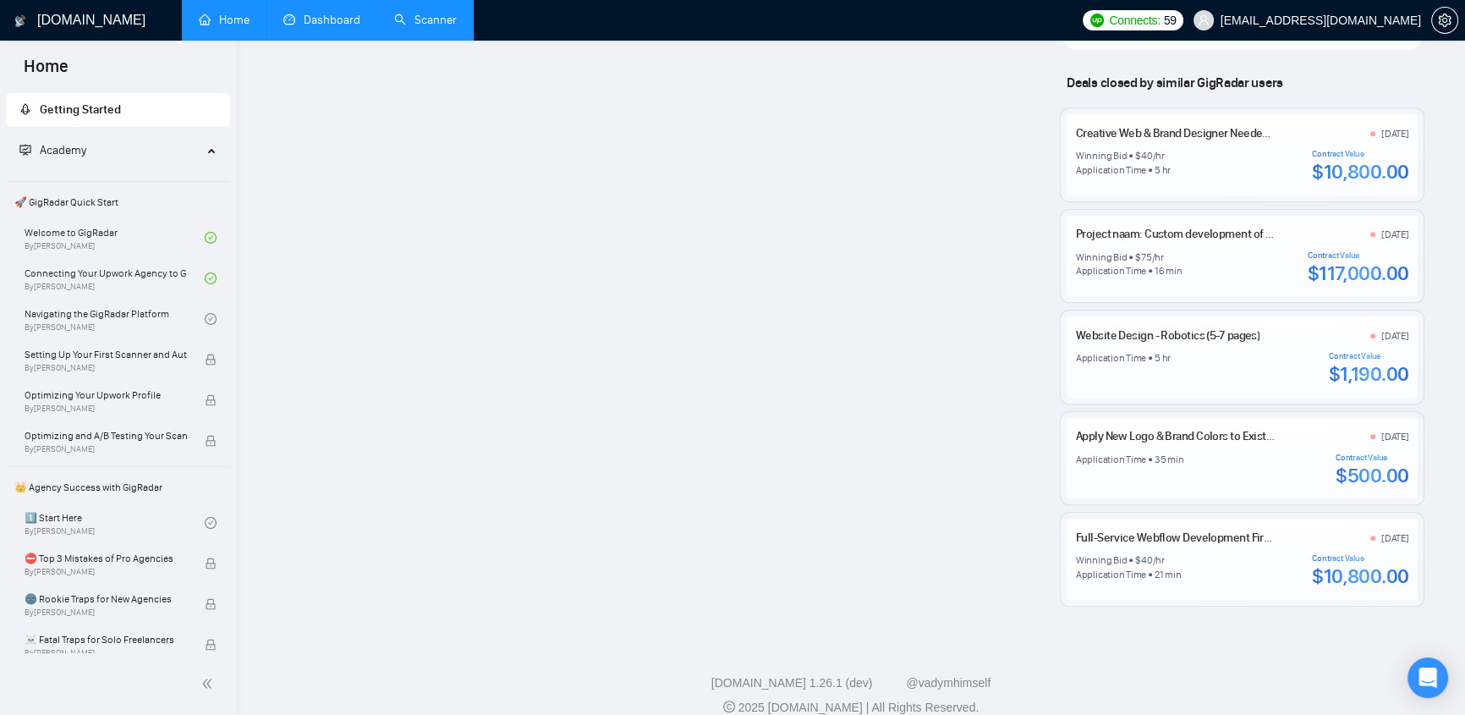
click at [310, 21] on link "Dashboard" at bounding box center [321, 20] width 77 height 14
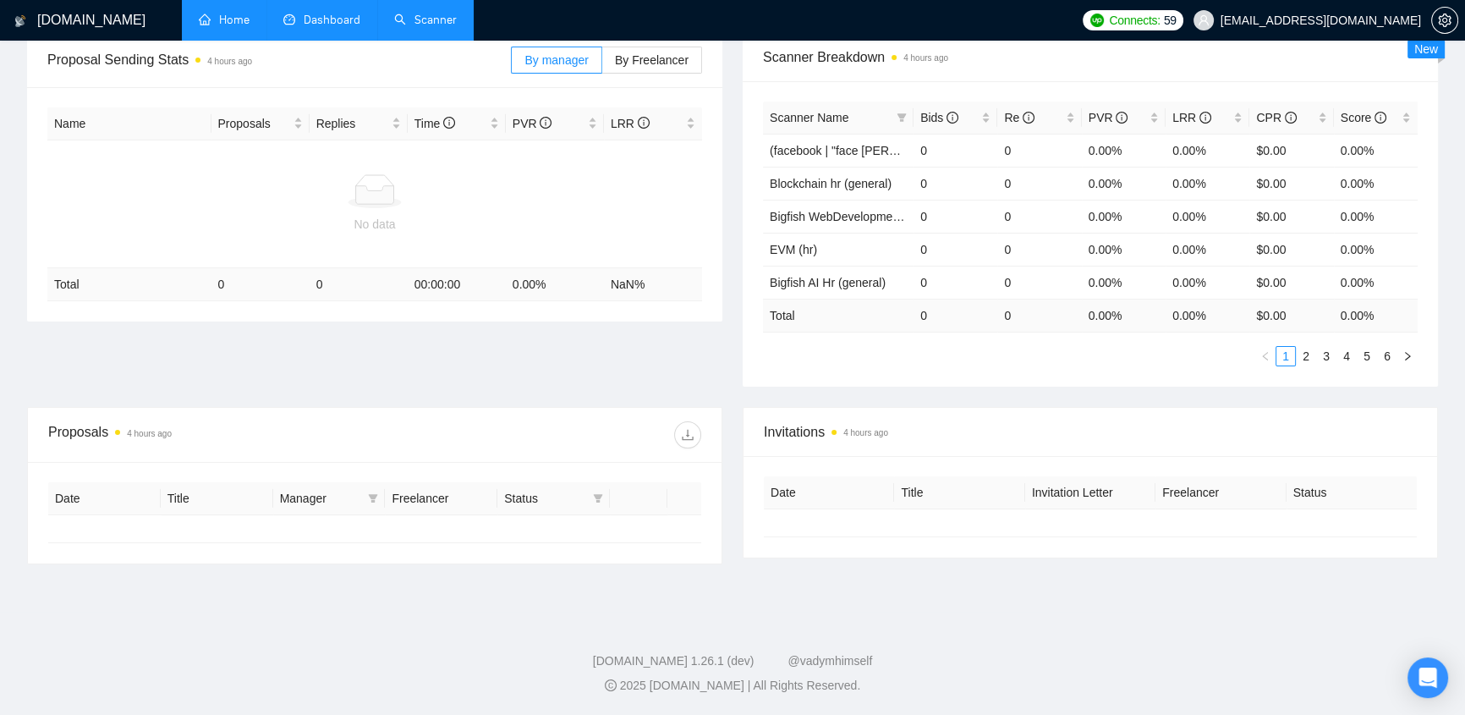
type input "[DATE]"
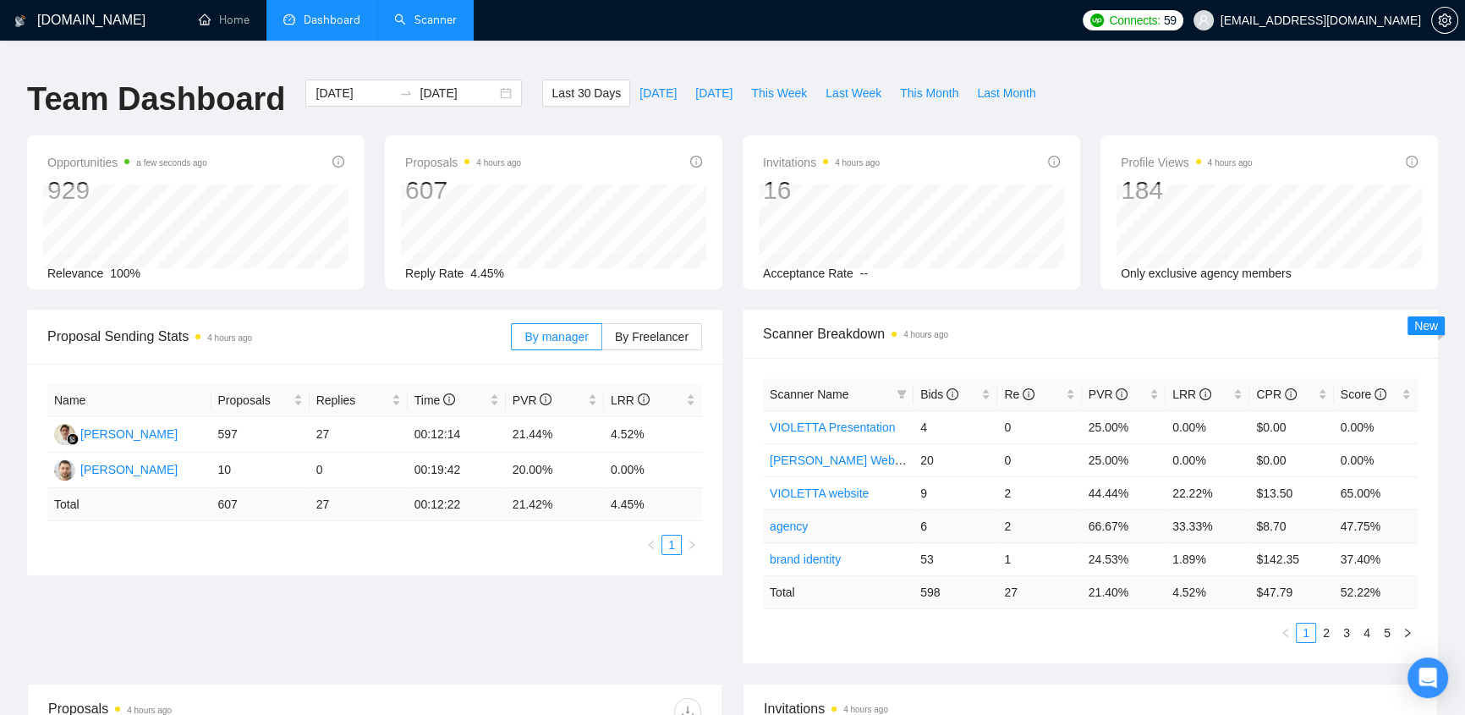
scroll to position [178, 0]
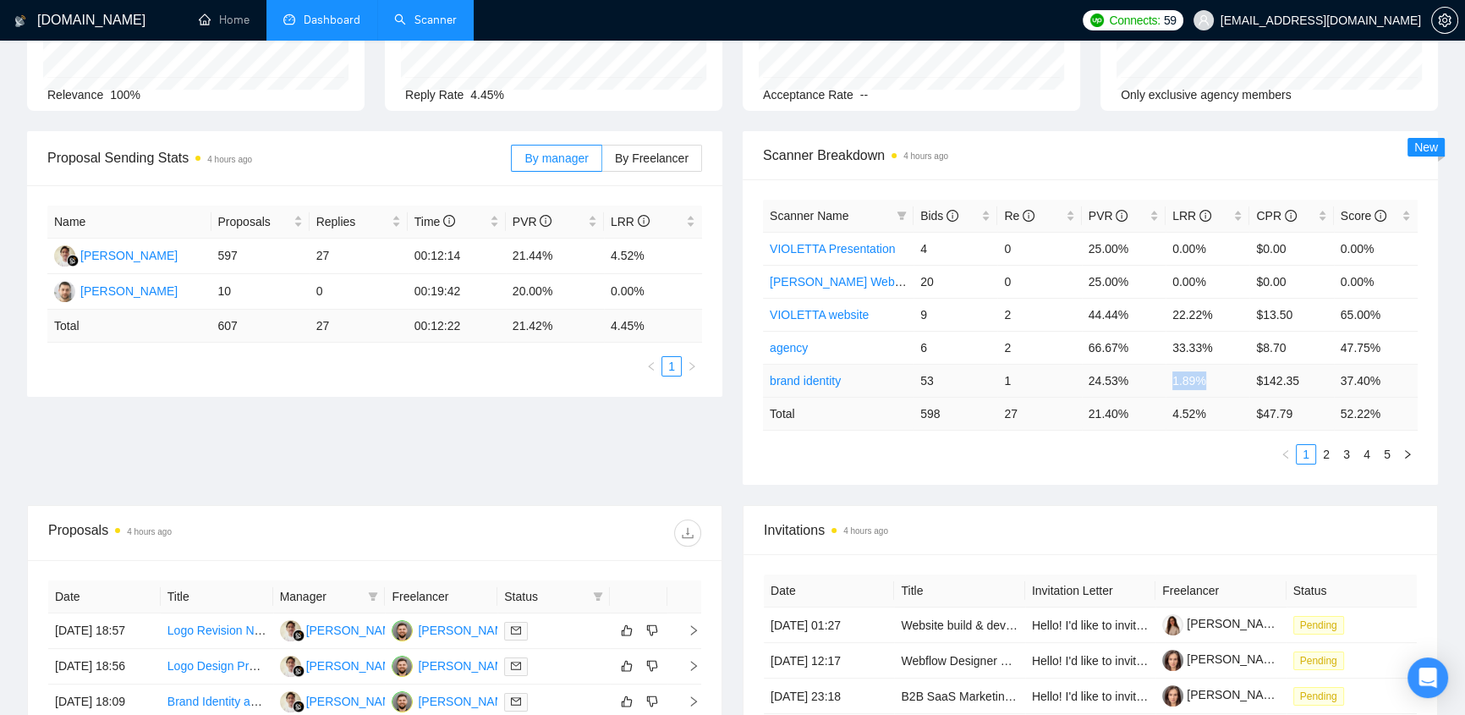
drag, startPoint x: 1163, startPoint y: 360, endPoint x: 1200, endPoint y: 361, distance: 37.2
click at [1200, 364] on tr "brand identity 53 1 24.53% 1.89% $142.35 37.40%" at bounding box center [1090, 380] width 655 height 33
drag, startPoint x: 1163, startPoint y: 292, endPoint x: 1216, endPoint y: 332, distance: 66.3
click at [1216, 332] on tbody "VIOLETTA Presentation 4 0 25.00% 0.00% $0.00 0.00% [PERSON_NAME] Webflow 20 0 2…" at bounding box center [1090, 314] width 655 height 165
click at [1213, 334] on td "33.33%" at bounding box center [1208, 347] width 84 height 33
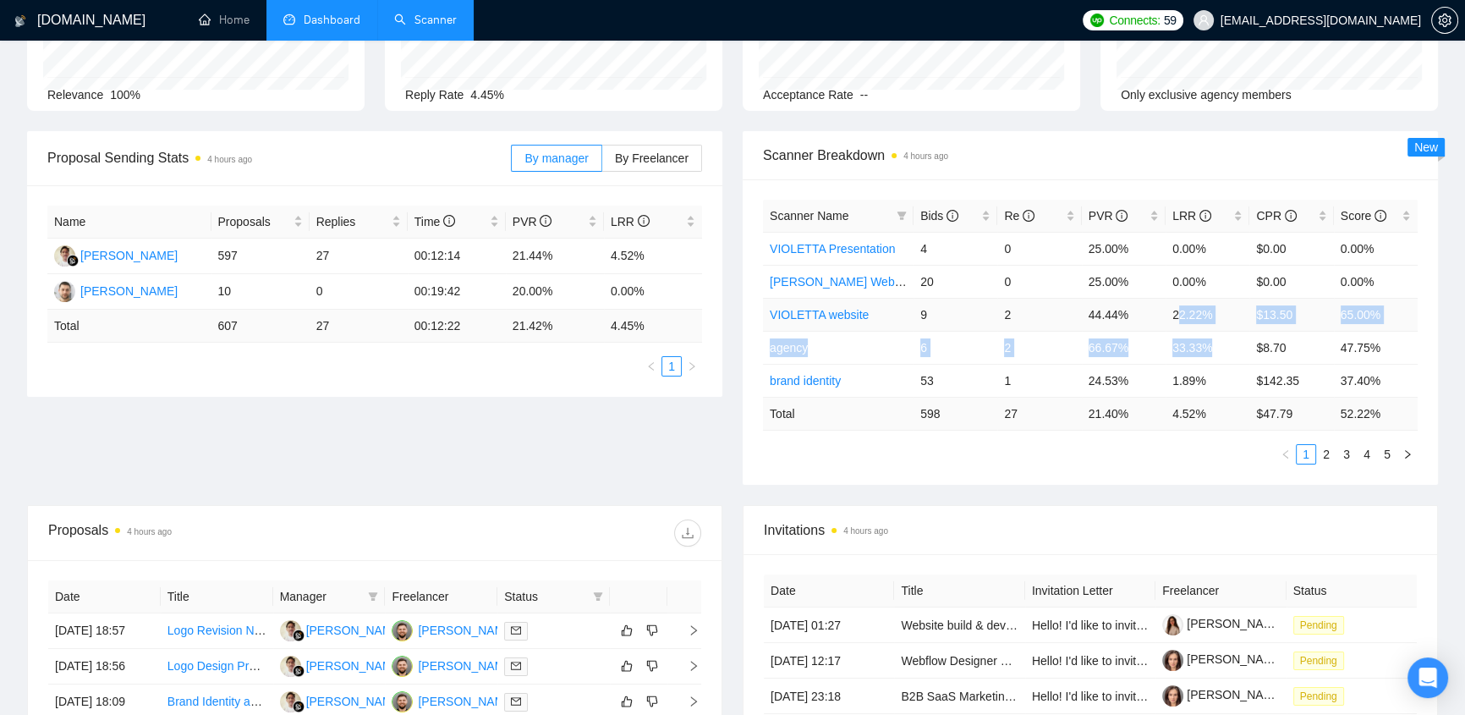
drag, startPoint x: 1207, startPoint y: 340, endPoint x: 1173, endPoint y: 297, distance: 54.8
click at [1176, 298] on tbody "VIOLETTA Presentation 4 0 25.00% 0.00% $0.00 0.00% [PERSON_NAME] Webflow 20 0 2…" at bounding box center [1090, 314] width 655 height 165
click at [1169, 298] on td "22.22%" at bounding box center [1208, 314] width 84 height 33
click at [1139, 447] on ul "1 2 3 4 5" at bounding box center [1090, 454] width 655 height 20
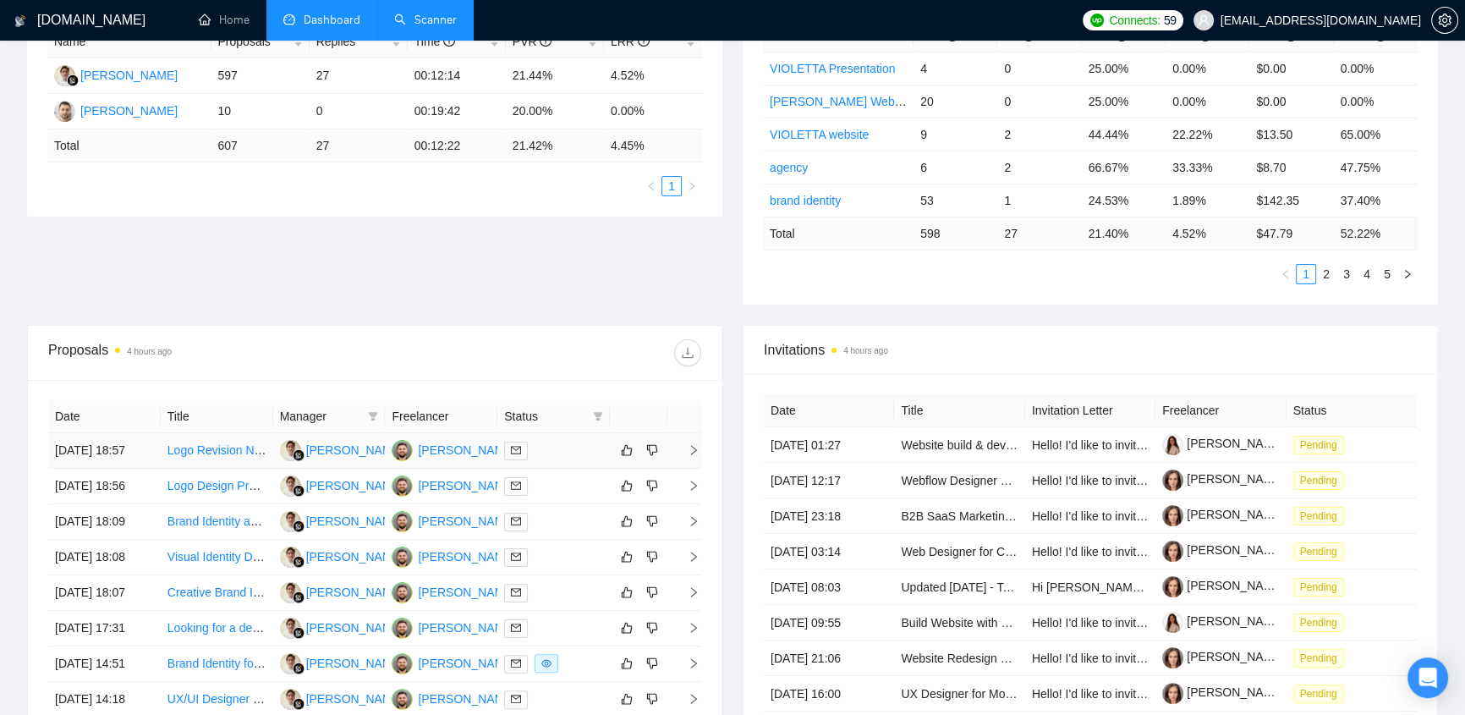
click at [546, 441] on div at bounding box center [553, 450] width 99 height 19
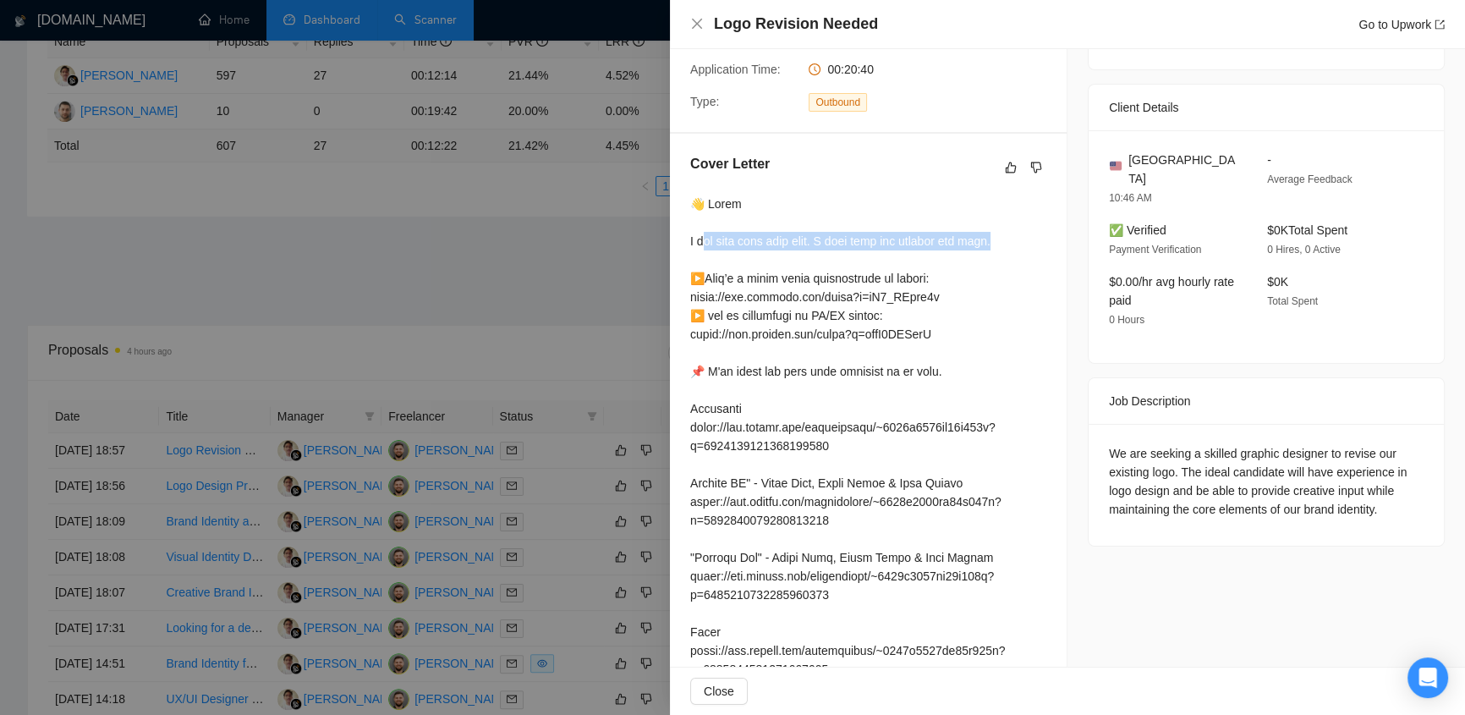
drag, startPoint x: 701, startPoint y: 220, endPoint x: 1024, endPoint y: 225, distance: 322.3
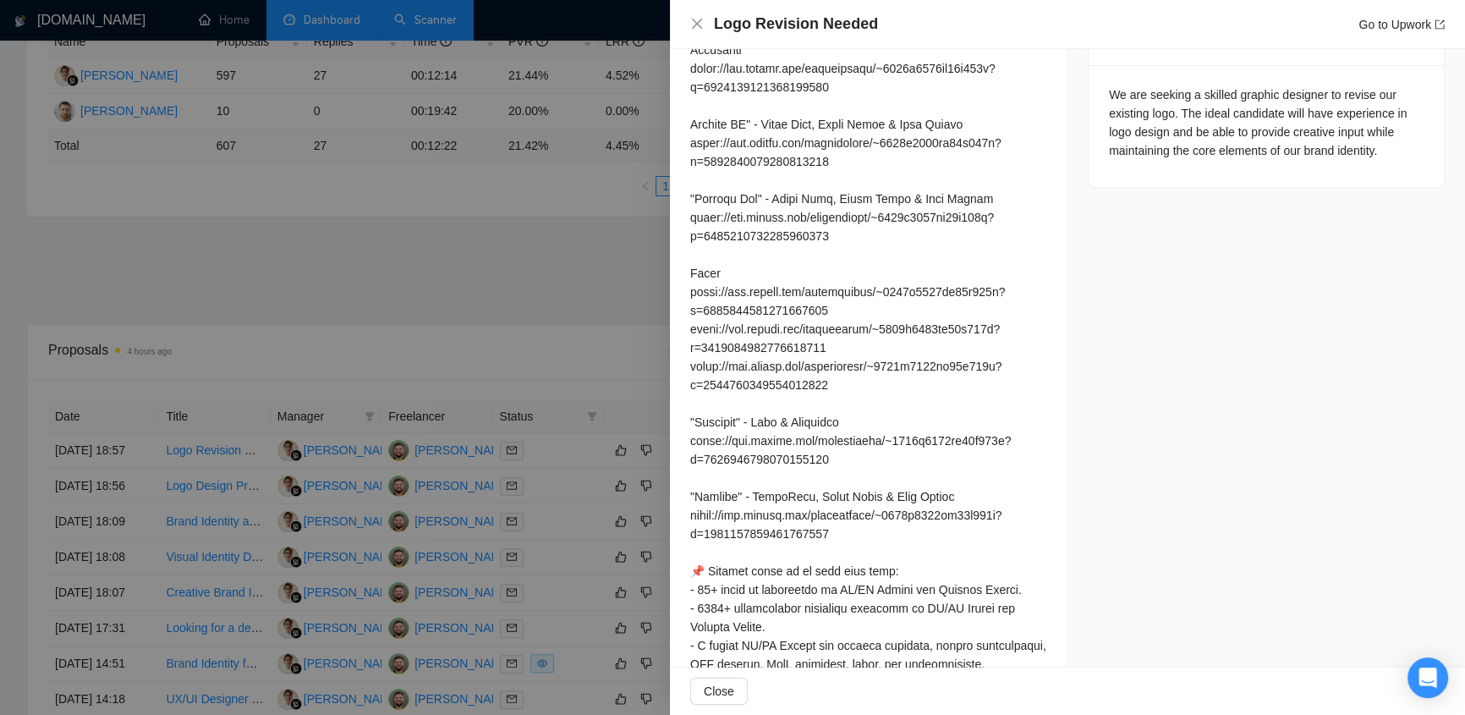
scroll to position [993, 0]
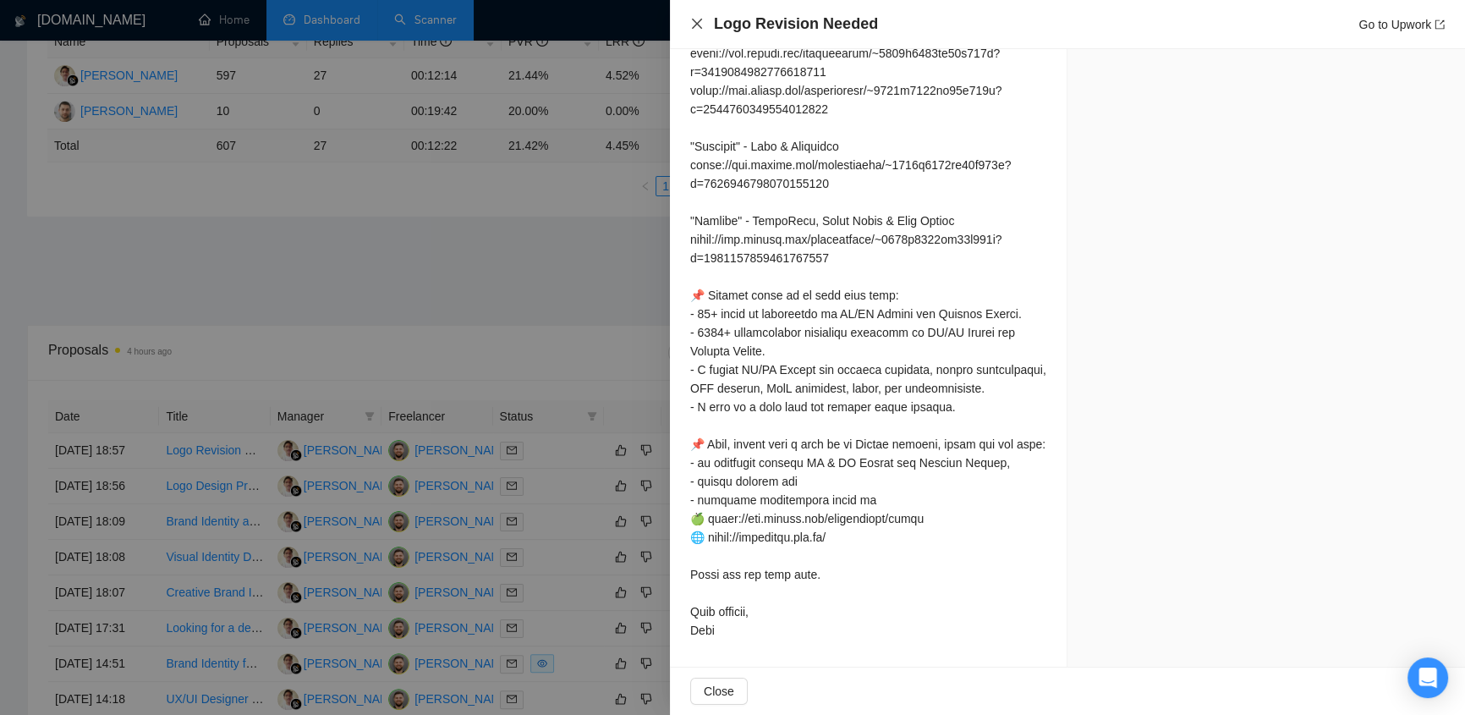
click at [690, 26] on icon "close" at bounding box center [697, 24] width 14 height 14
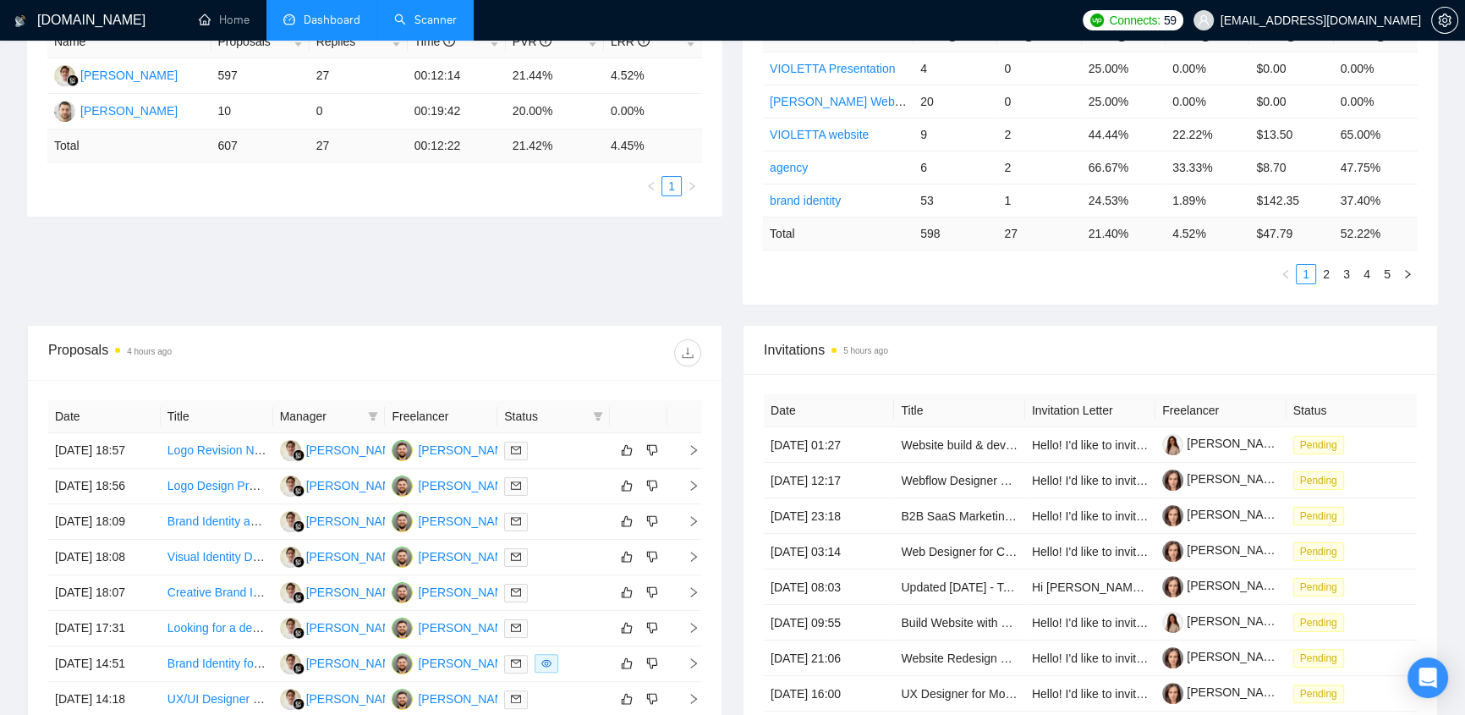
scroll to position [0, 0]
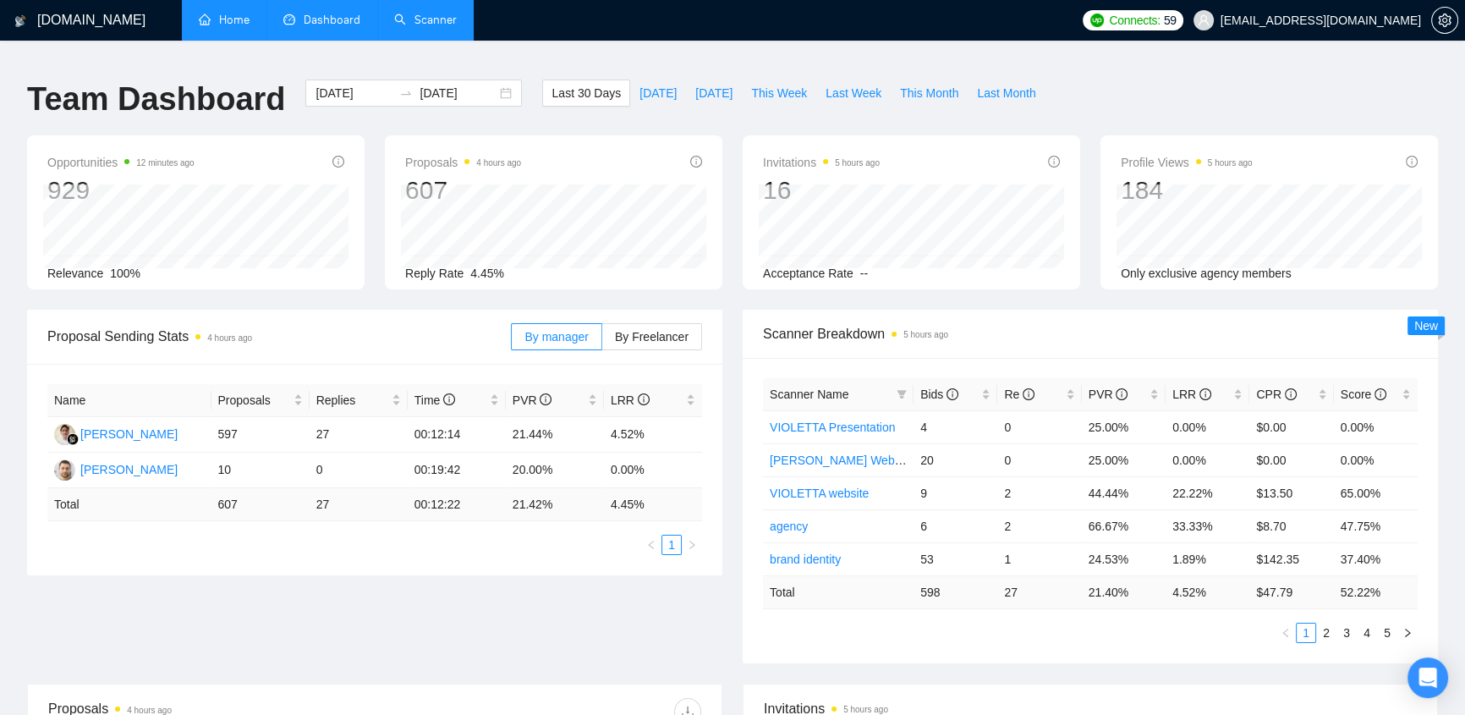
click at [212, 13] on link "Home" at bounding box center [224, 20] width 51 height 14
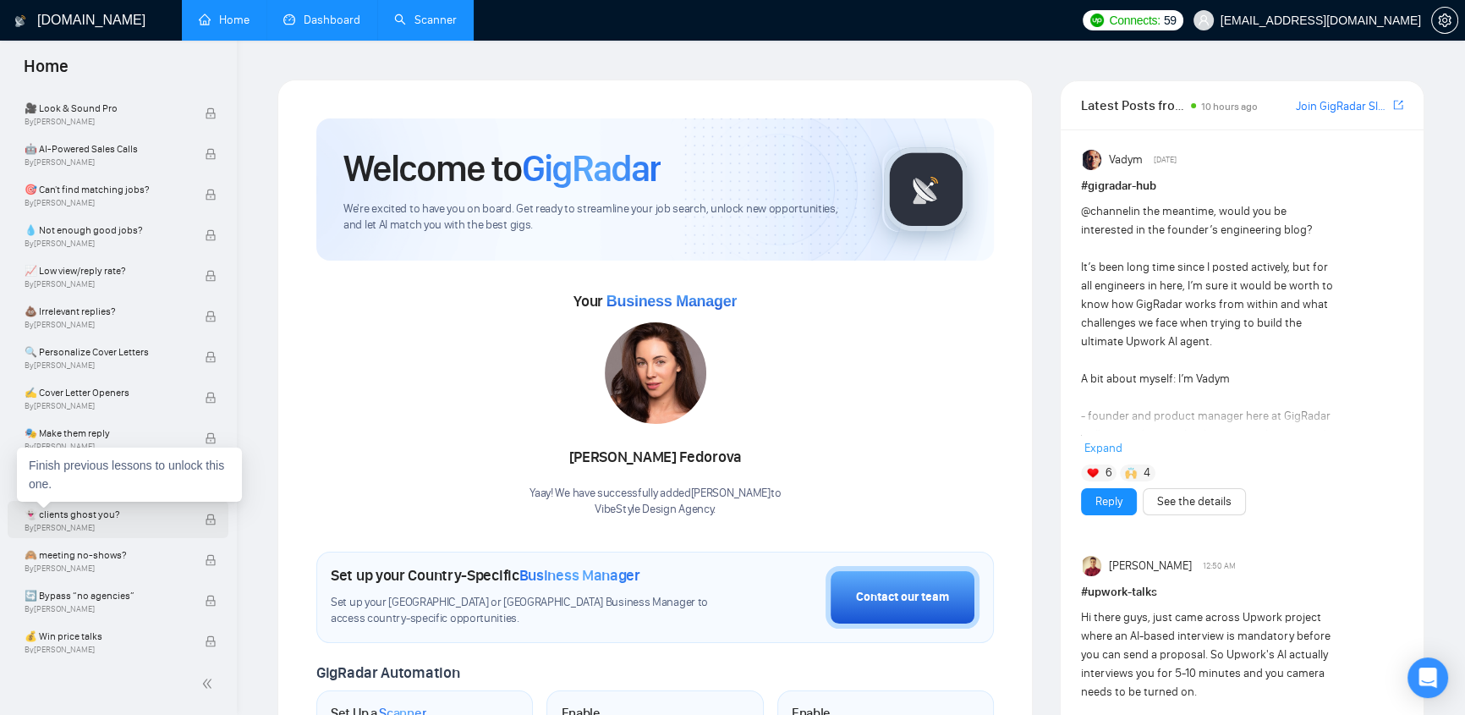
scroll to position [1146, 0]
